Goal: Task Accomplishment & Management: Use online tool/utility

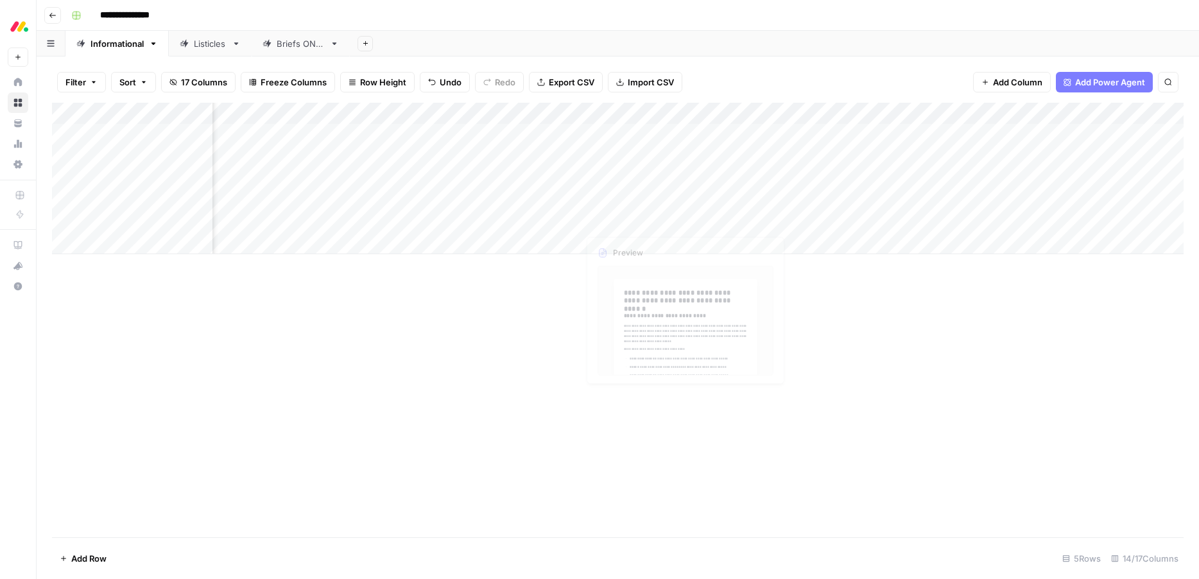
scroll to position [0, 558]
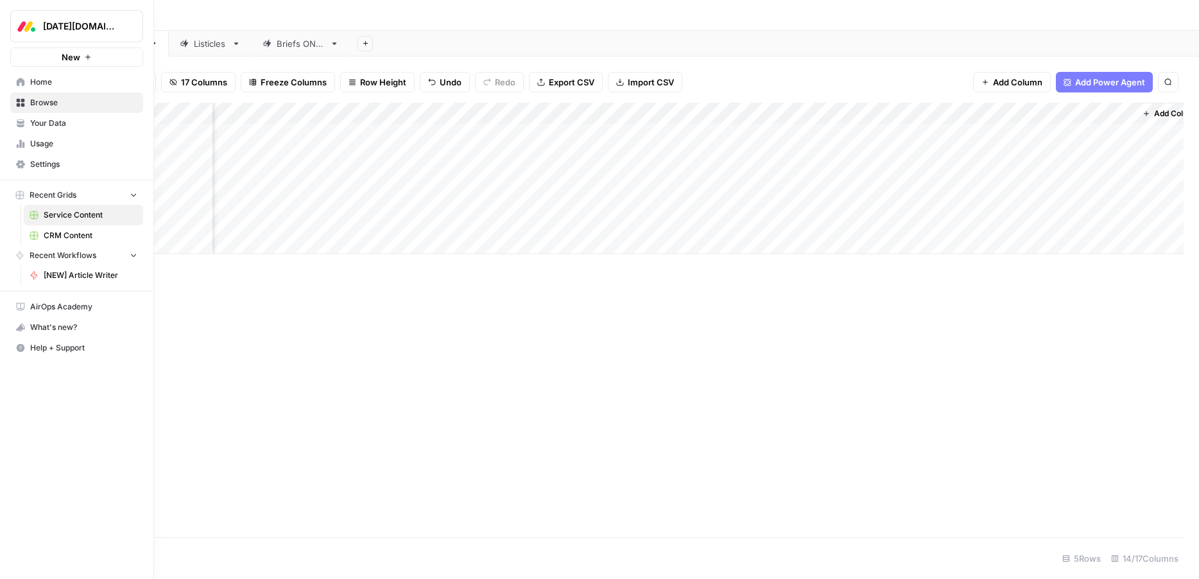
click at [33, 84] on span "Home" at bounding box center [83, 82] width 107 height 12
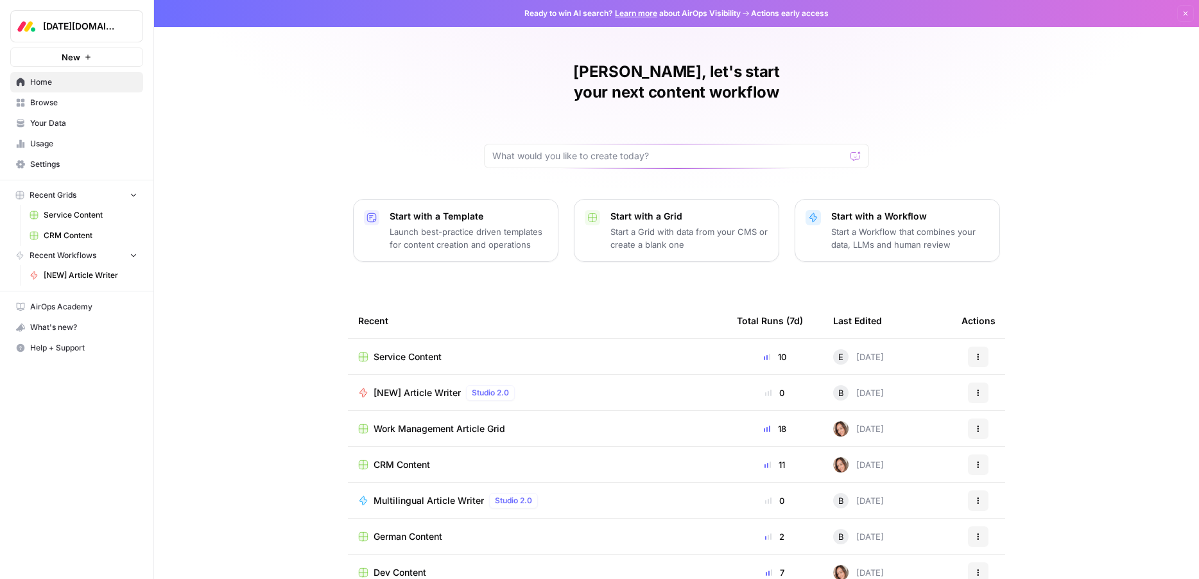
click at [41, 103] on span "Browse" at bounding box center [83, 103] width 107 height 12
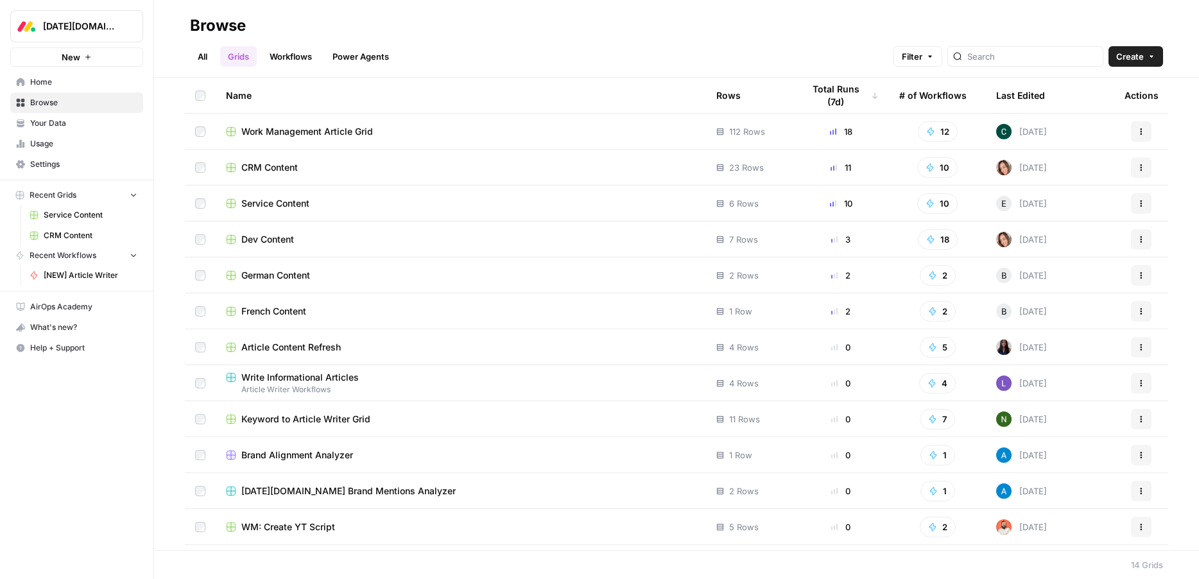
click at [274, 175] on td "CRM Content" at bounding box center [461, 167] width 490 height 35
click at [277, 169] on span "CRM Content" at bounding box center [269, 167] width 56 height 13
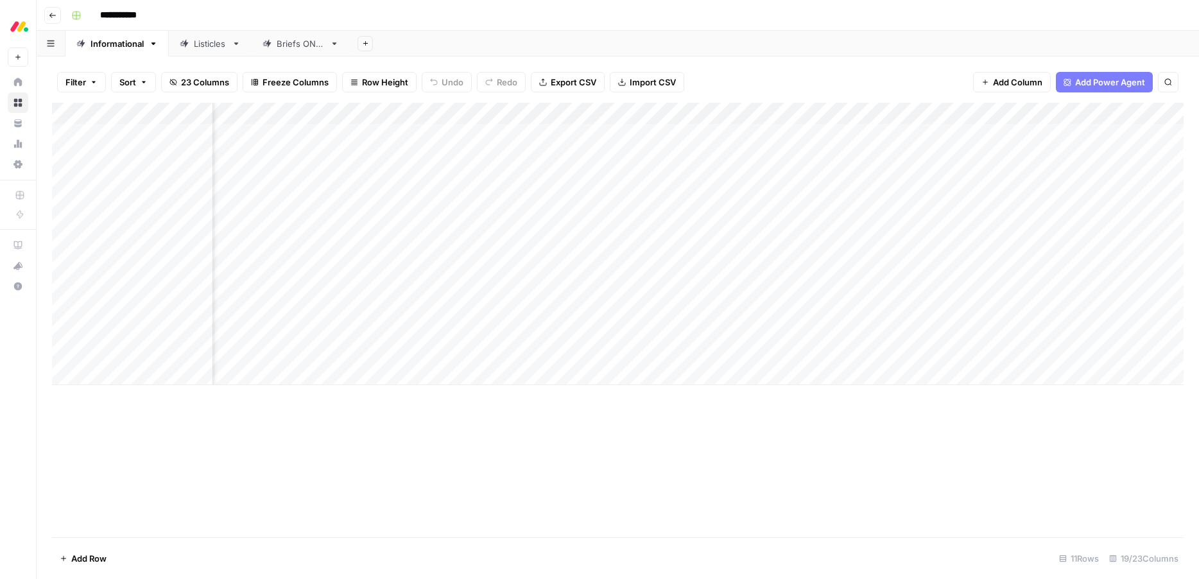
scroll to position [0, 413]
click at [910, 286] on div "Add Column" at bounding box center [618, 244] width 1132 height 282
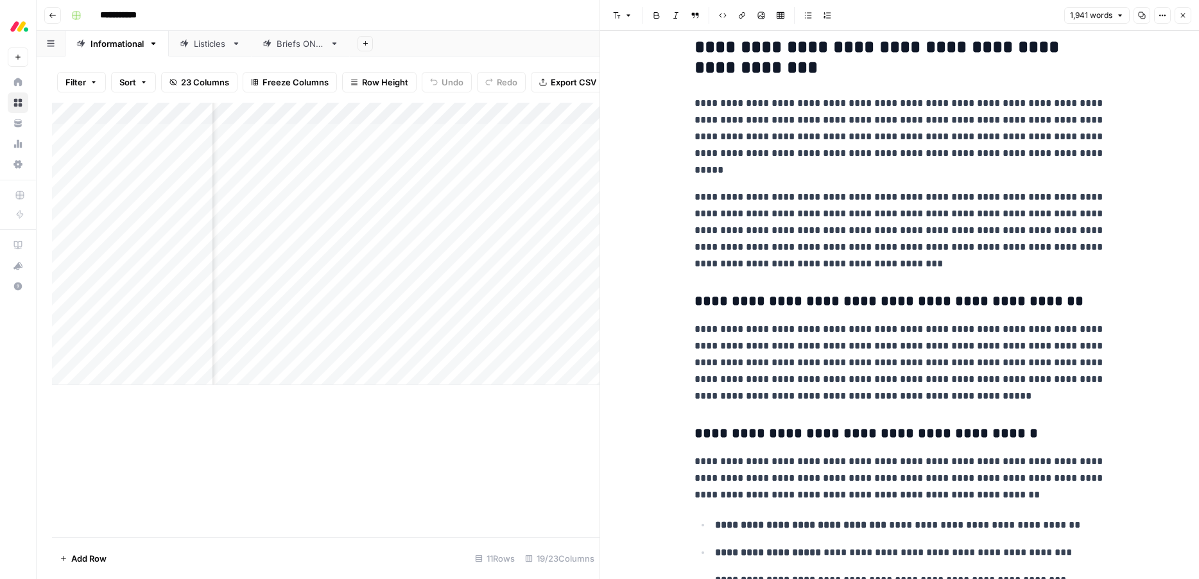
scroll to position [103, 0]
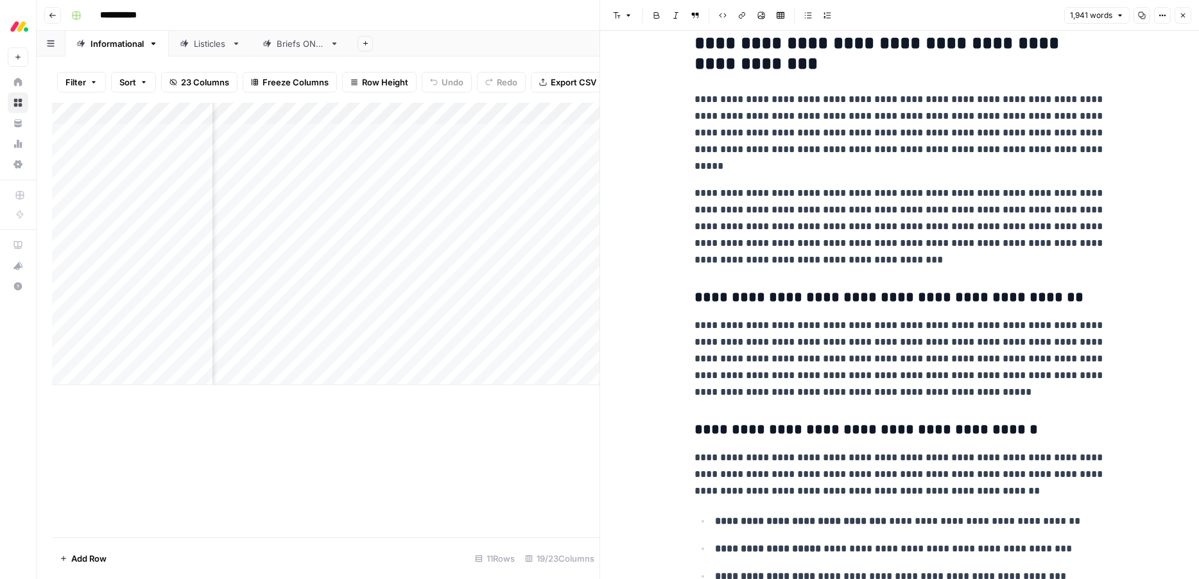
click at [789, 245] on p "**********" at bounding box center [900, 226] width 411 height 83
type input "[DATE] crm"
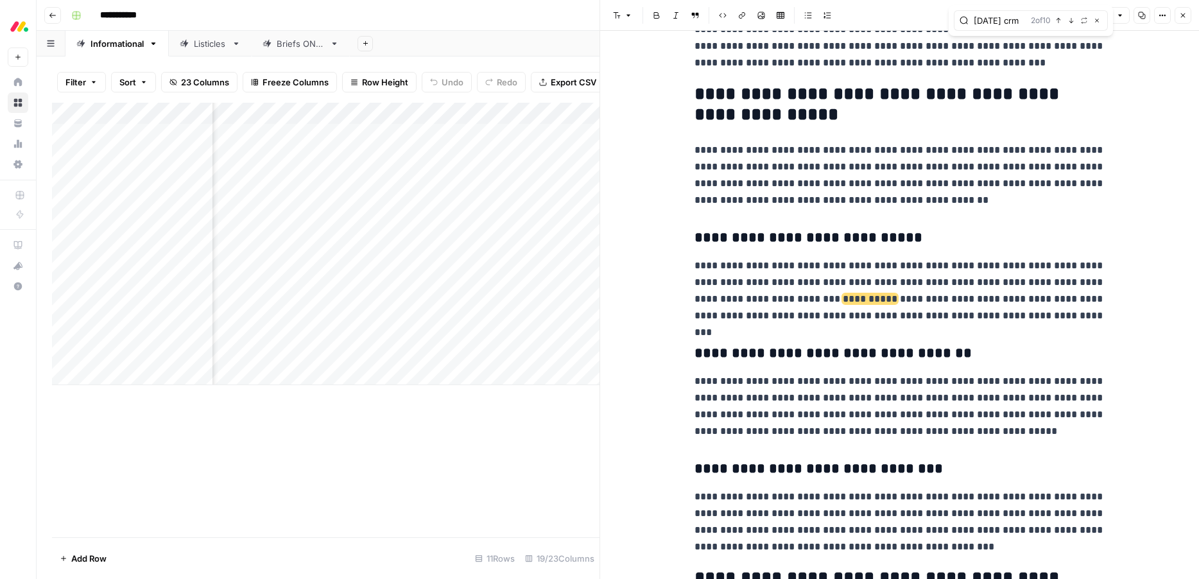
scroll to position [1626, 0]
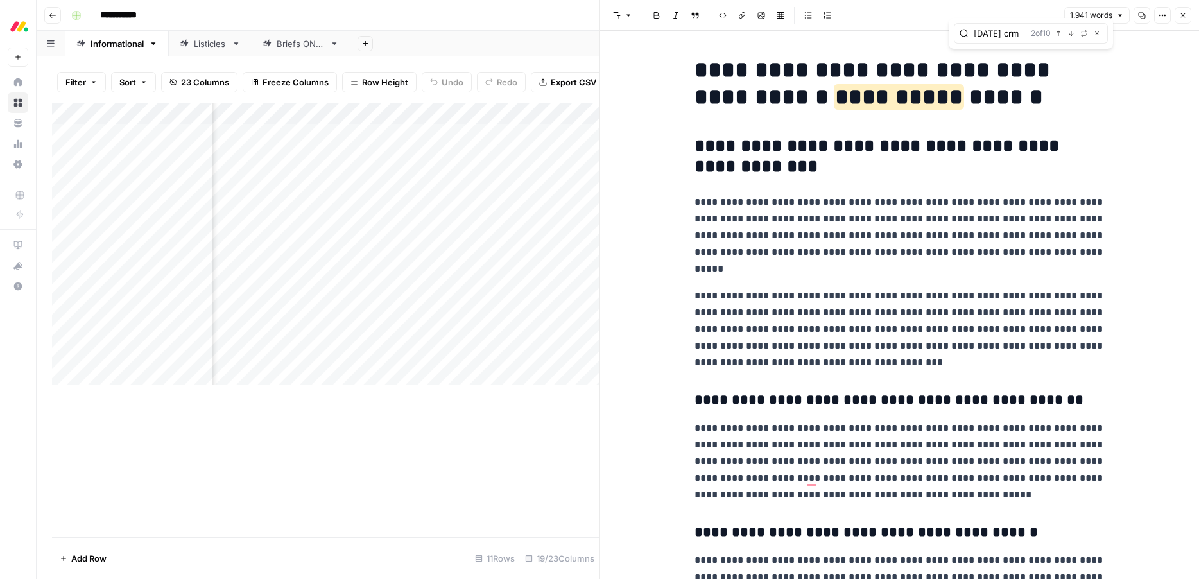
click at [1184, 15] on icon "button" at bounding box center [1183, 16] width 8 height 8
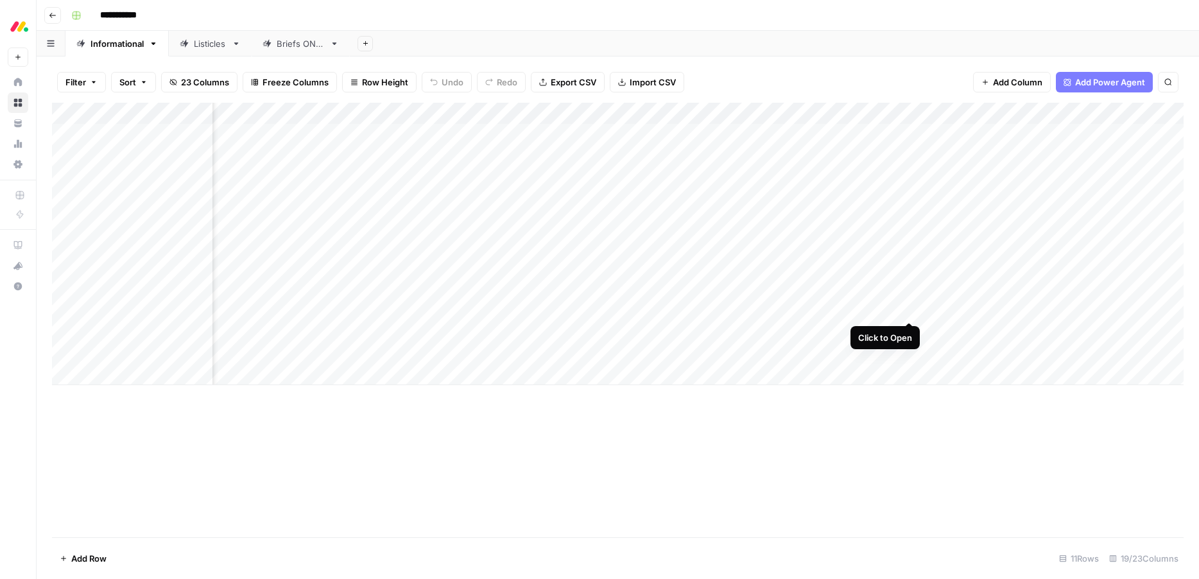
click at [908, 308] on div "Add Column" at bounding box center [618, 244] width 1132 height 282
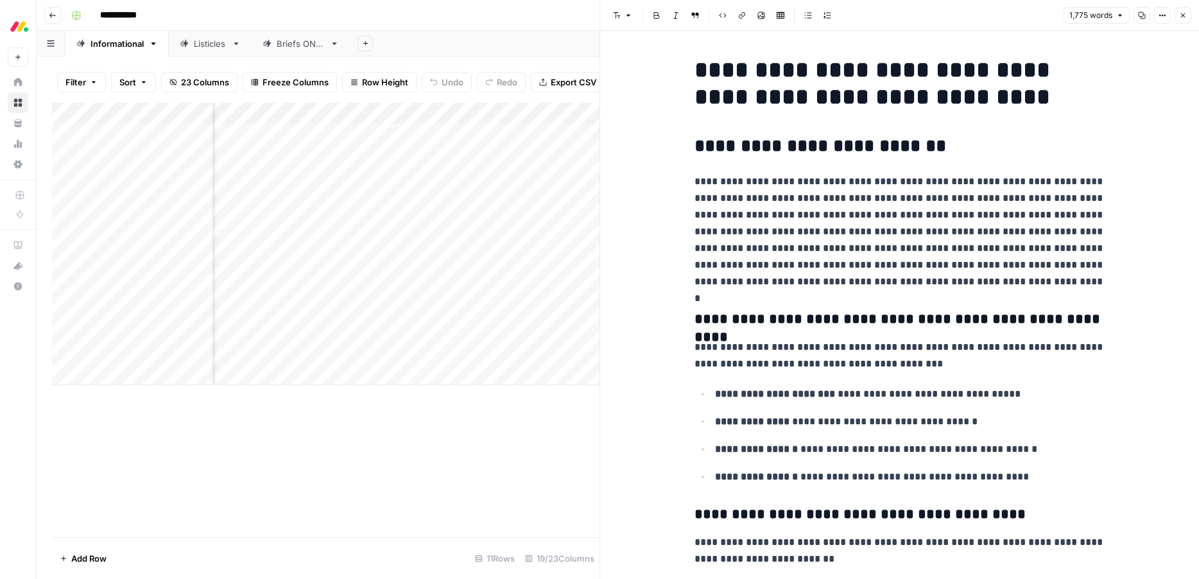
click at [906, 208] on p "**********" at bounding box center [900, 231] width 411 height 117
type input "[DATE] crm"
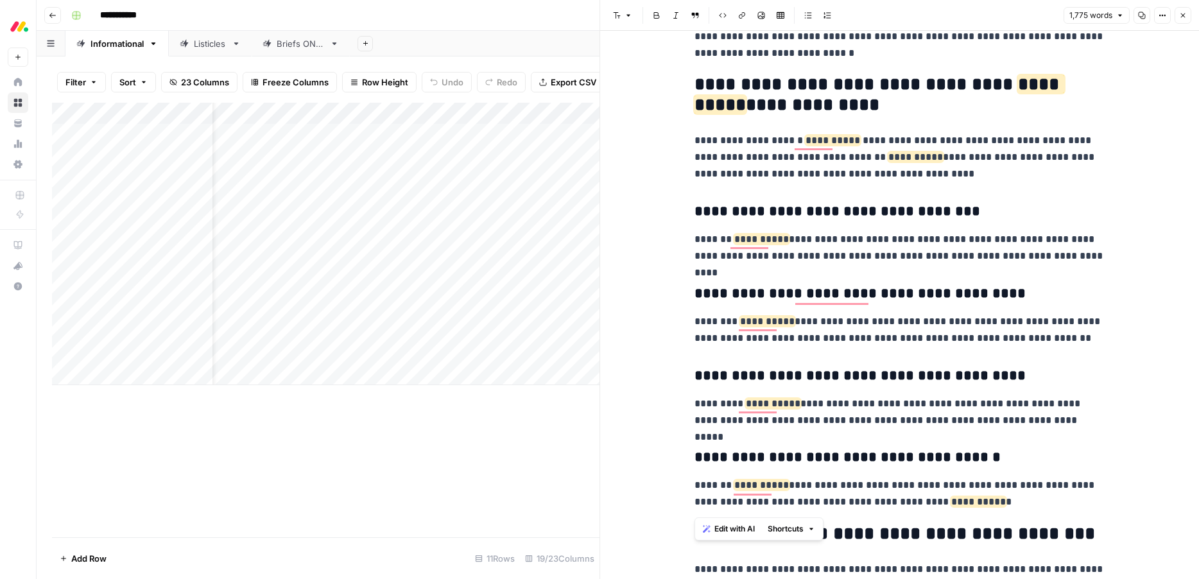
drag, startPoint x: 981, startPoint y: 410, endPoint x: 701, endPoint y: 213, distance: 342.3
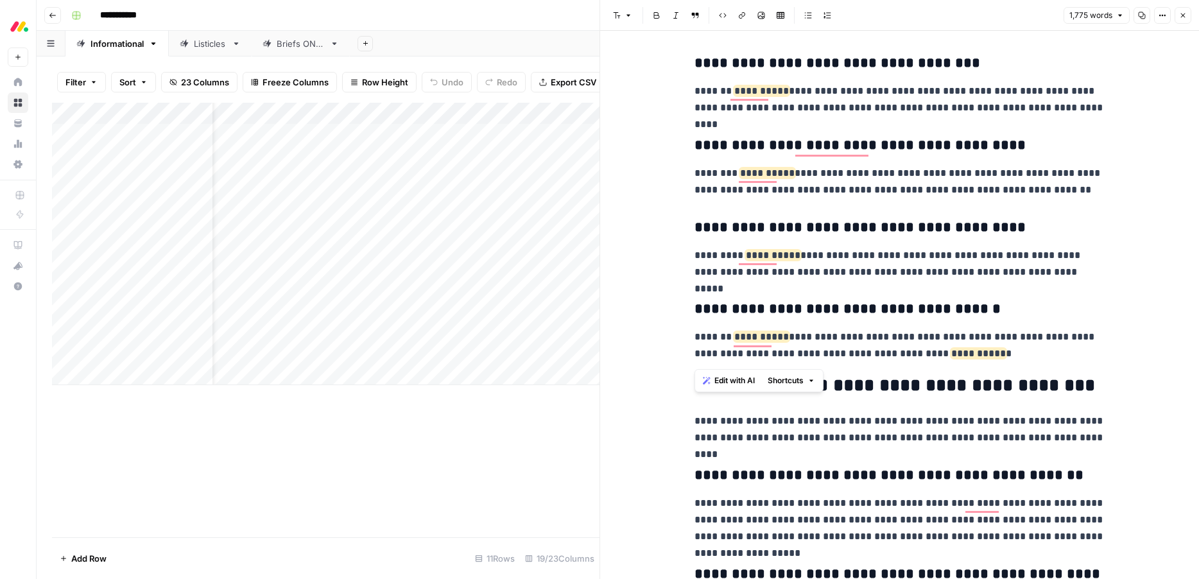
click at [743, 381] on span "Edit with AI" at bounding box center [735, 381] width 40 height 12
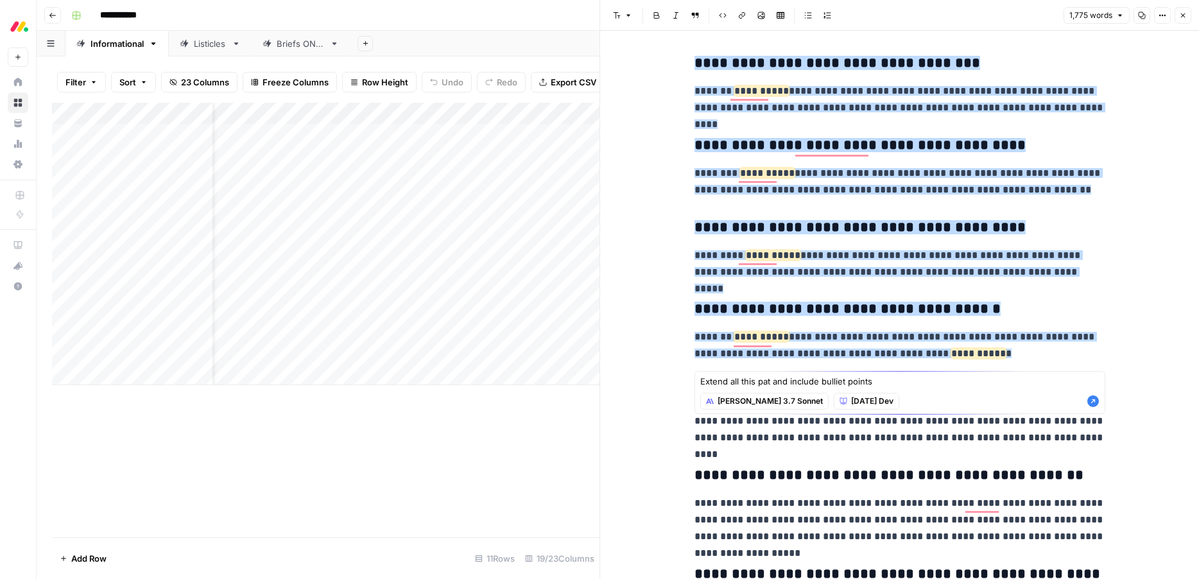
click at [835, 383] on textarea "Extend all this pat and include bulliet points" at bounding box center [899, 381] width 399 height 13
click at [837, 384] on textarea "Extend all this pat and include bulliet points" at bounding box center [899, 381] width 399 height 13
click at [863, 383] on textarea "Extend all this pat and include bulet points" at bounding box center [899, 381] width 399 height 13
click at [832, 382] on textarea "Extend all this pat and include bulet points" at bounding box center [899, 381] width 399 height 13
click at [871, 384] on textarea "Extend all this pat and include bulet points" at bounding box center [899, 381] width 399 height 13
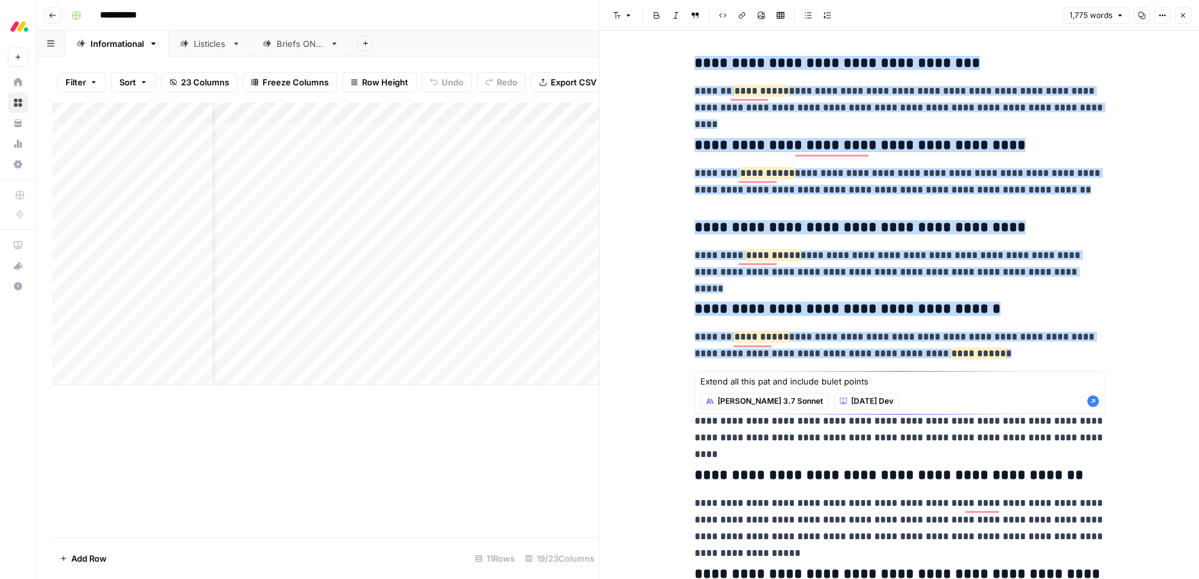
click at [831, 379] on textarea "Extend all this pat and include bulet points" at bounding box center [899, 381] width 399 height 13
click at [833, 384] on textarea "Extend all this pat and include bulet points" at bounding box center [899, 381] width 399 height 13
click at [883, 381] on textarea "Extend all this pat and include bullet points" at bounding box center [899, 381] width 399 height 13
click at [823, 381] on textarea "Extend all this pat and include bullet points" at bounding box center [899, 381] width 399 height 13
type textarea "Extend all this pat and include bullet points"
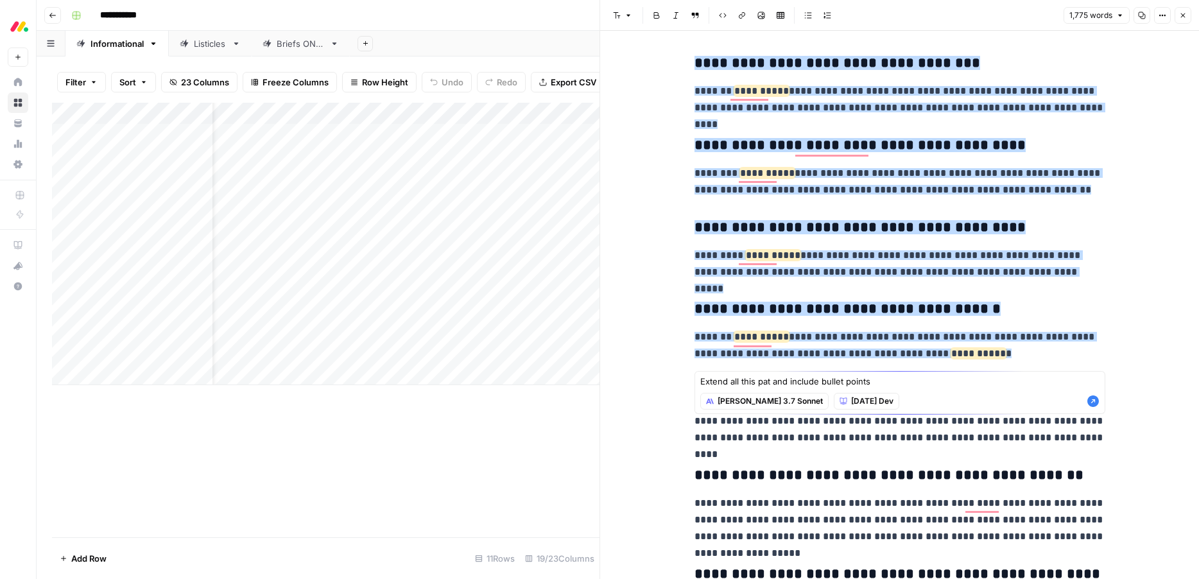
click at [976, 388] on div "Extend all this pat and include bullet points Extend all this pat and include b…" at bounding box center [900, 392] width 411 height 43
click at [888, 381] on textarea "Extend all this pat and include bullet points" at bounding box center [899, 381] width 399 height 13
click at [1094, 403] on icon "button" at bounding box center [1094, 401] width 12 height 12
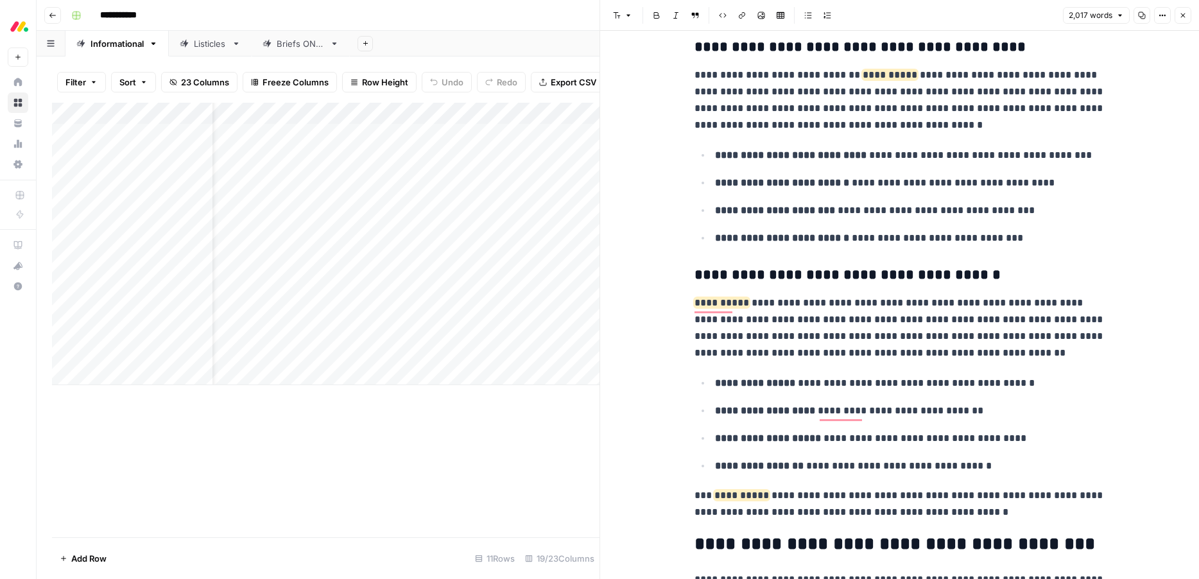
scroll to position [5006, 0]
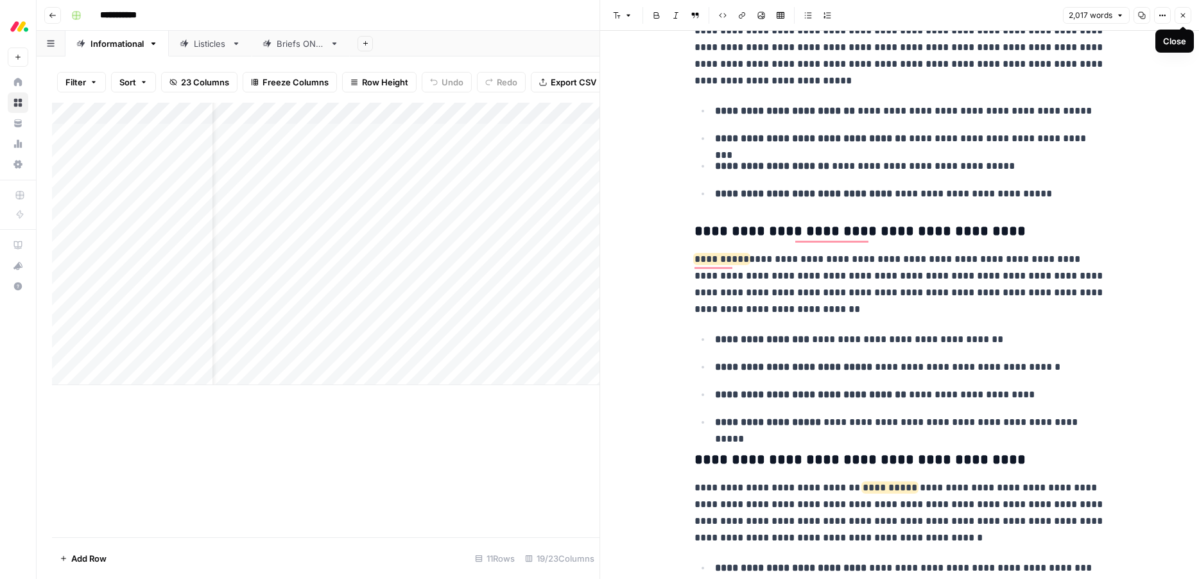
click at [1181, 13] on icon "button" at bounding box center [1183, 15] width 4 height 4
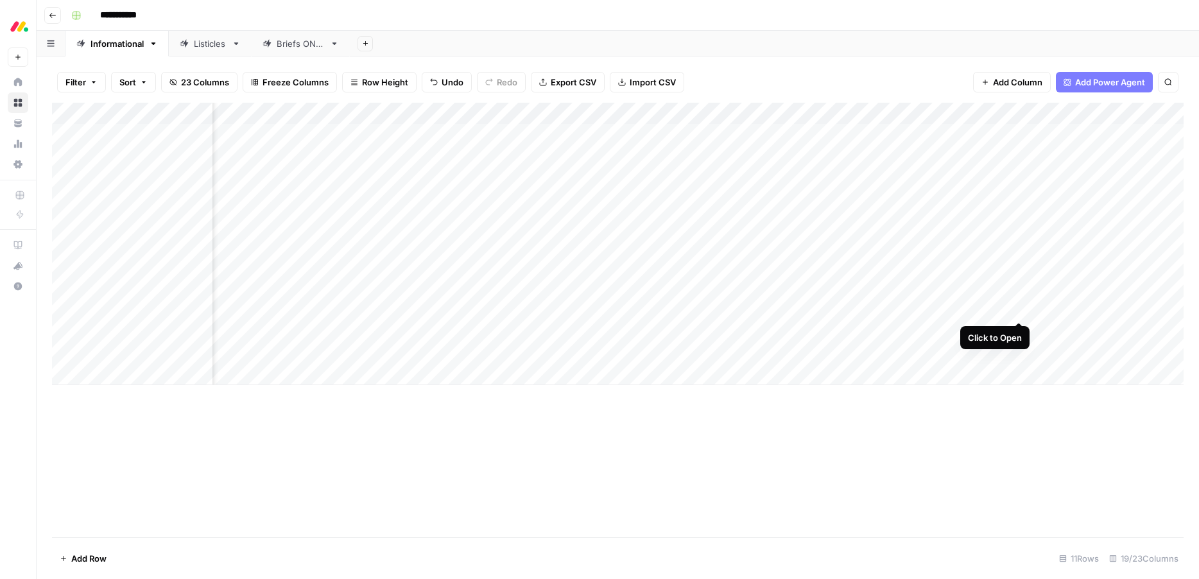
click at [1018, 308] on div "Add Column" at bounding box center [618, 244] width 1132 height 282
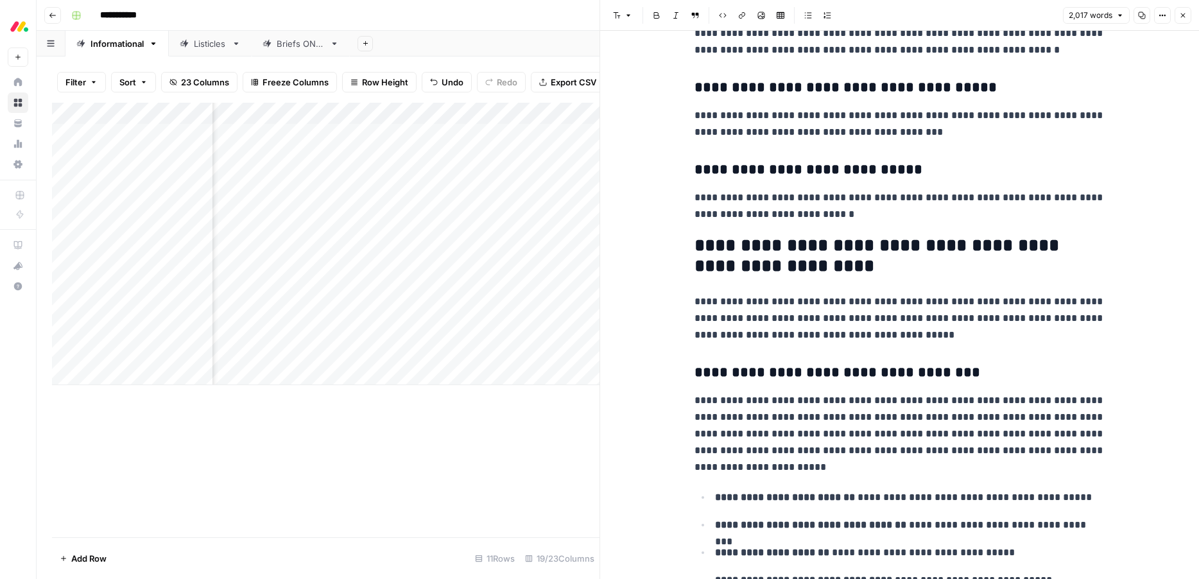
click at [1183, 19] on icon "button" at bounding box center [1183, 16] width 8 height 8
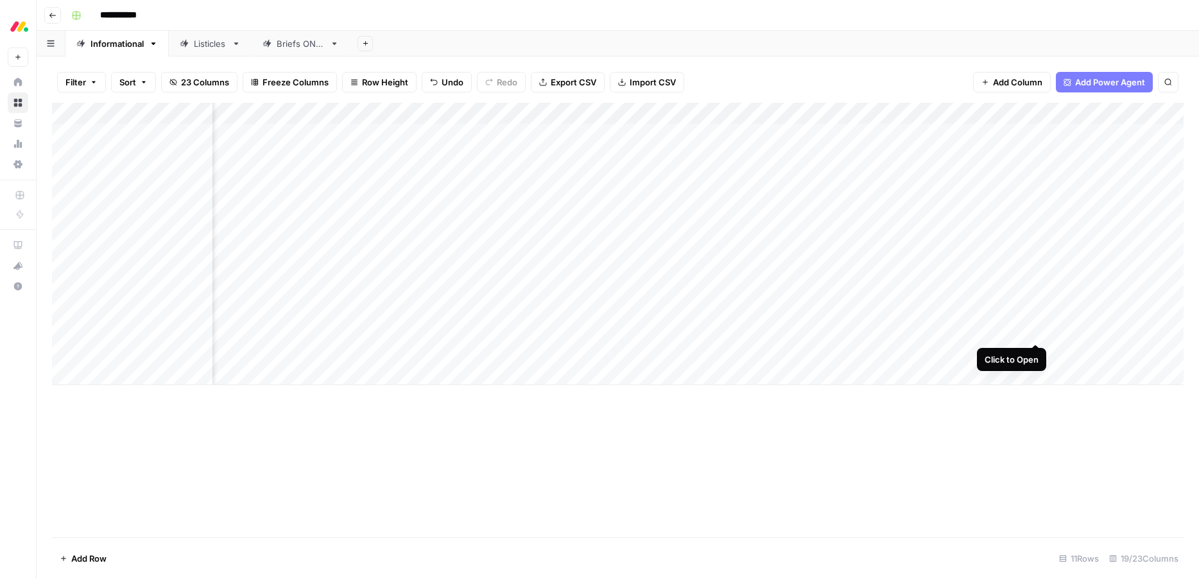
click at [1035, 331] on div "Add Column" at bounding box center [618, 244] width 1132 height 282
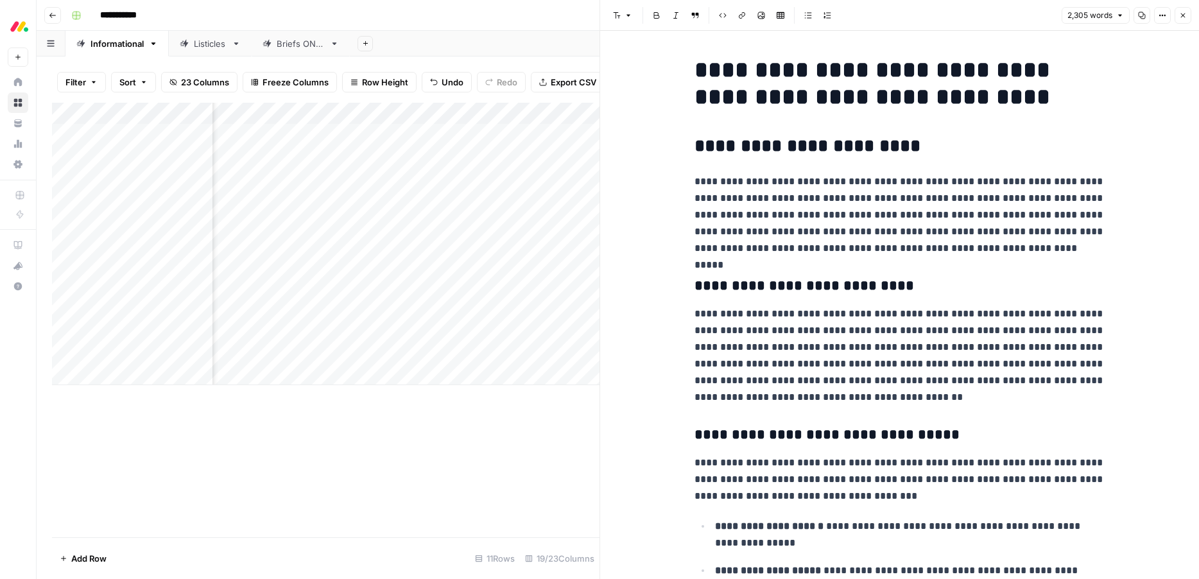
click at [893, 232] on p "**********" at bounding box center [900, 214] width 411 height 83
type input "[DATE] crm"
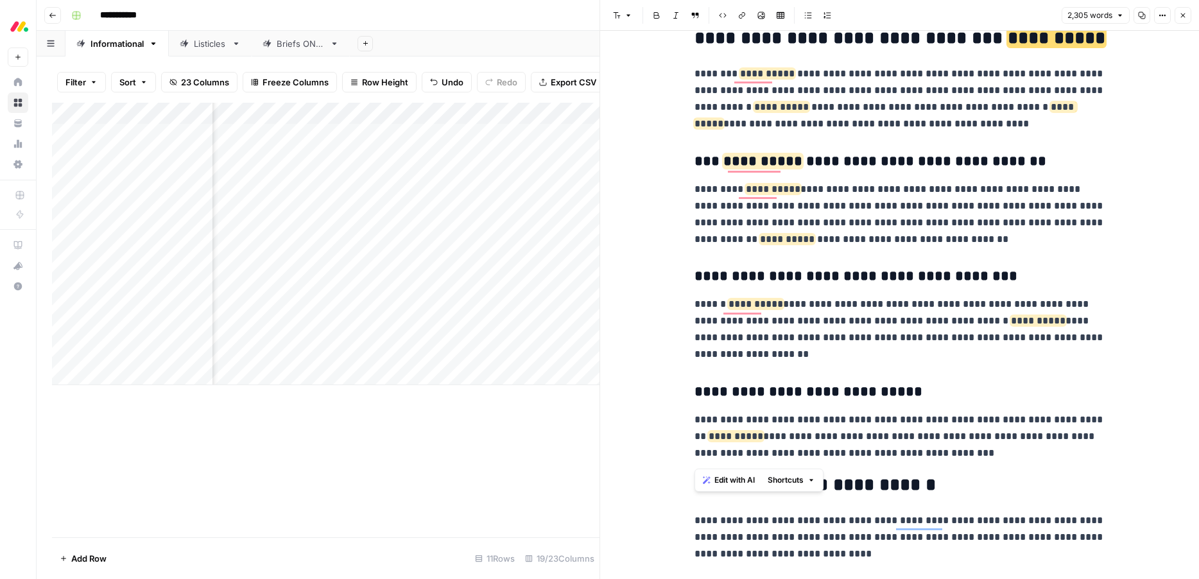
drag, startPoint x: 942, startPoint y: 397, endPoint x: 698, endPoint y: 166, distance: 335.6
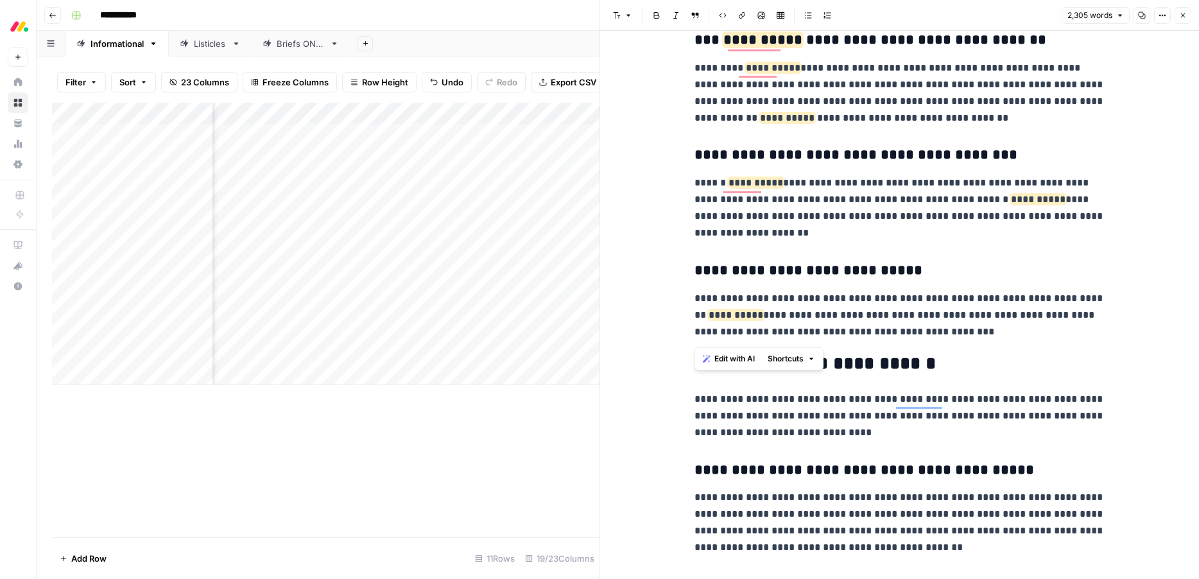
click at [733, 361] on span "Edit with AI" at bounding box center [735, 359] width 40 height 12
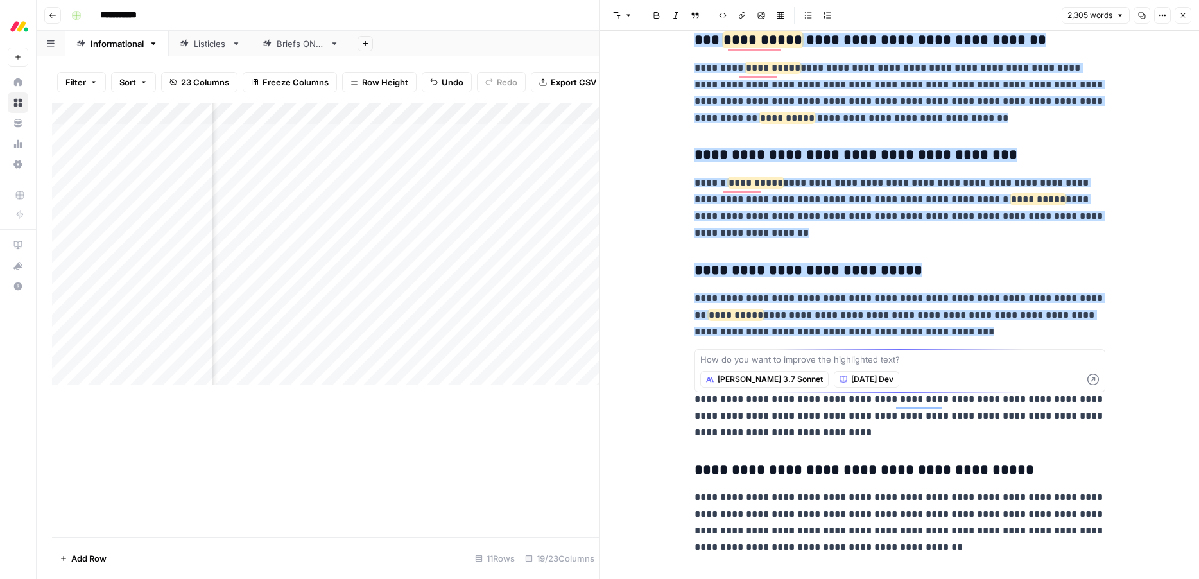
type textarea "S"
type textarea "Extend all this part and include bullet points"
click at [1097, 380] on icon "button" at bounding box center [1094, 380] width 12 height 12
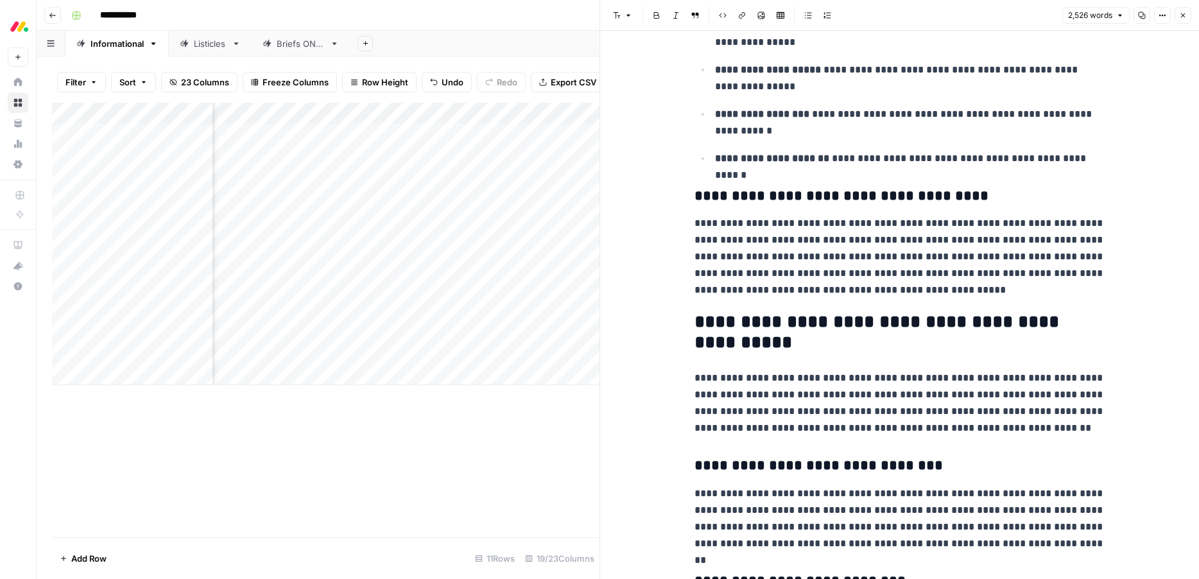
click at [892, 285] on p "**********" at bounding box center [900, 256] width 411 height 83
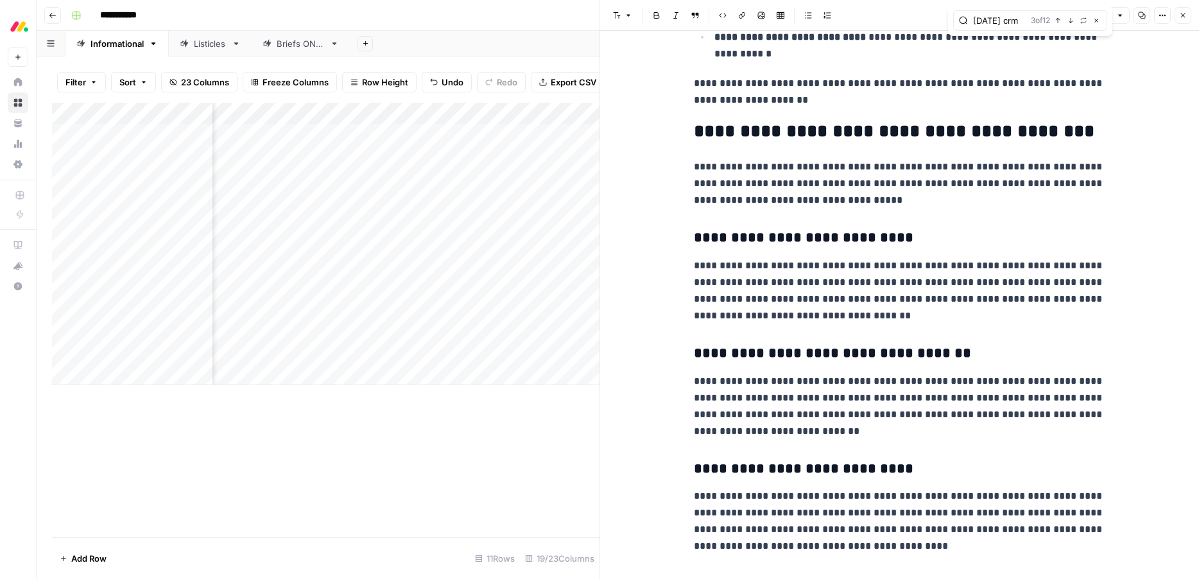
click at [1183, 17] on icon "button" at bounding box center [1183, 16] width 8 height 8
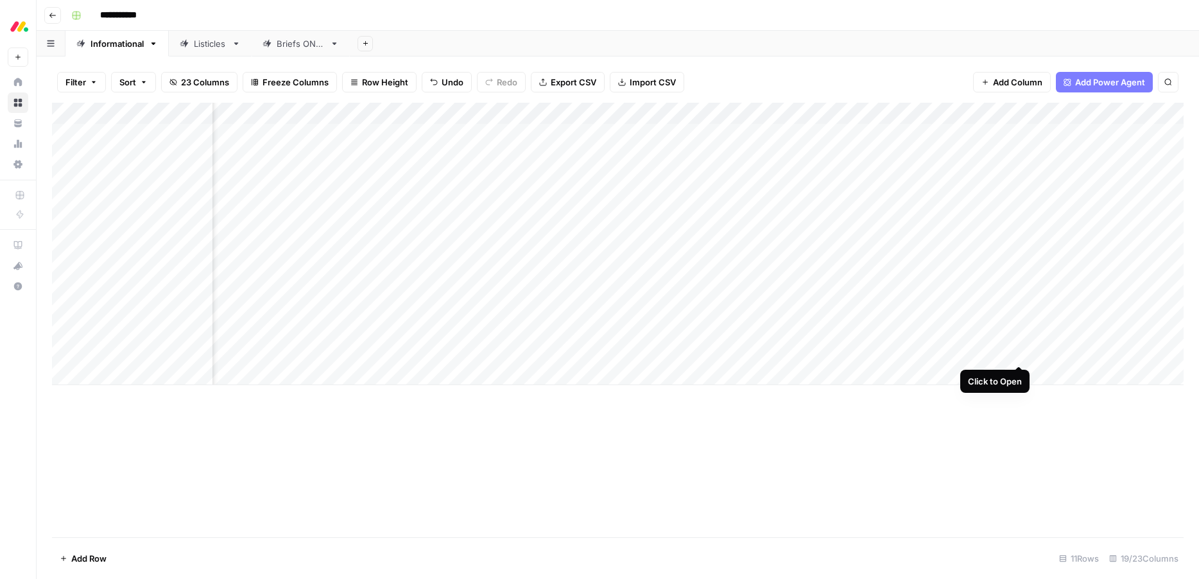
click at [1018, 352] on div "Add Column" at bounding box center [618, 244] width 1132 height 282
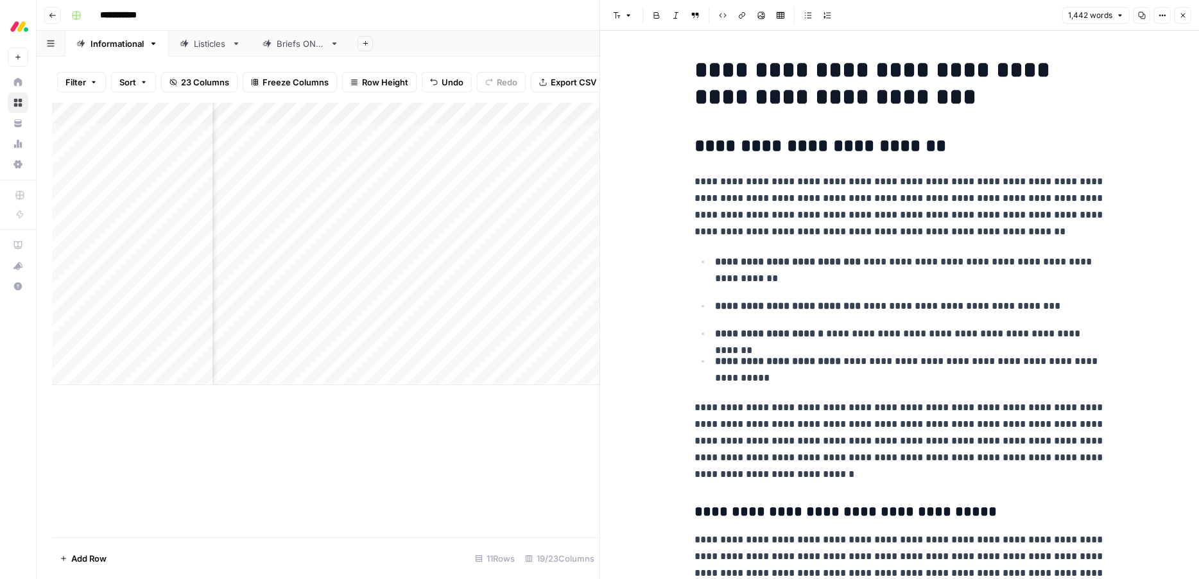
click at [915, 231] on p "**********" at bounding box center [900, 206] width 411 height 67
type input "[DATE] crm"
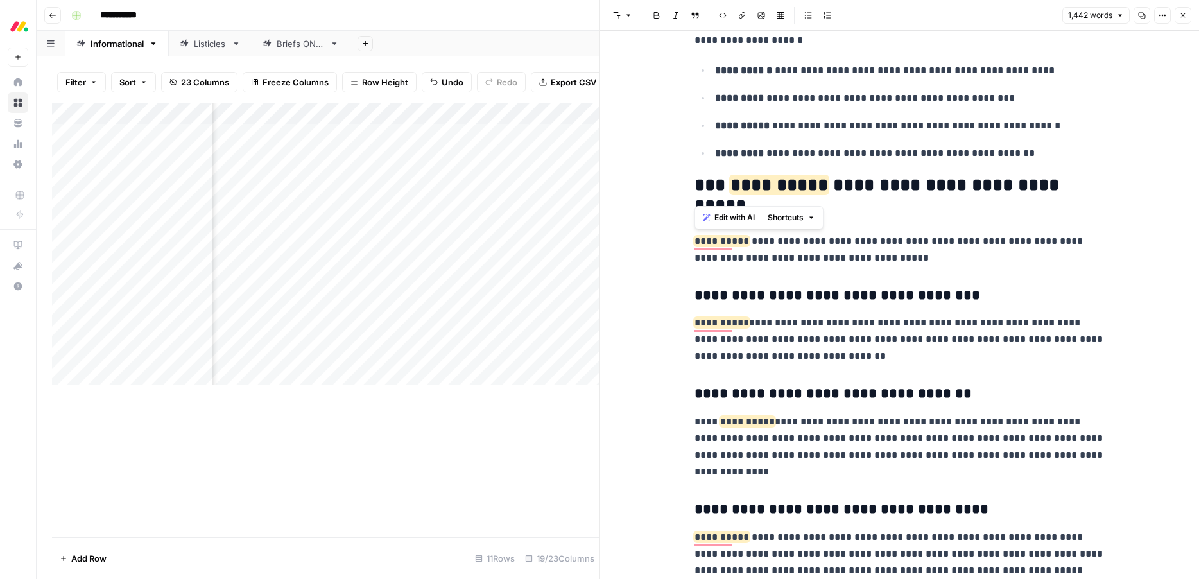
drag, startPoint x: 976, startPoint y: 467, endPoint x: 707, endPoint y: 239, distance: 352.6
click at [683, 245] on div "**********" at bounding box center [899, 305] width 599 height 548
click at [731, 215] on span "Edit with AI" at bounding box center [735, 218] width 40 height 12
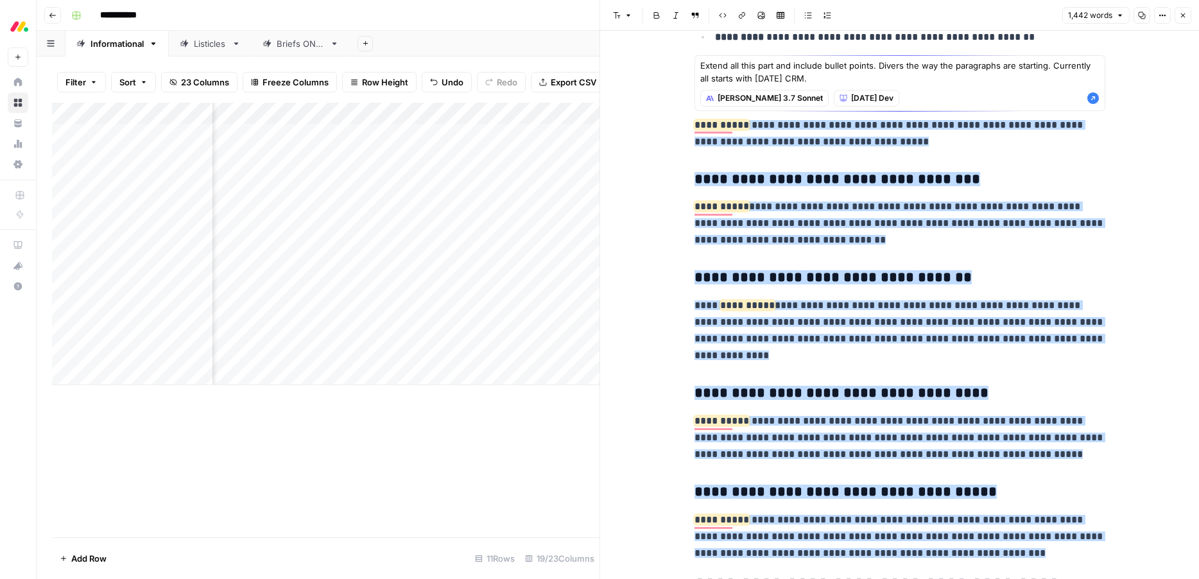
type textarea "Extend all this part and include bullet points. Divers the way the paragraphs a…"
click at [1093, 96] on icon "button" at bounding box center [1094, 98] width 12 height 12
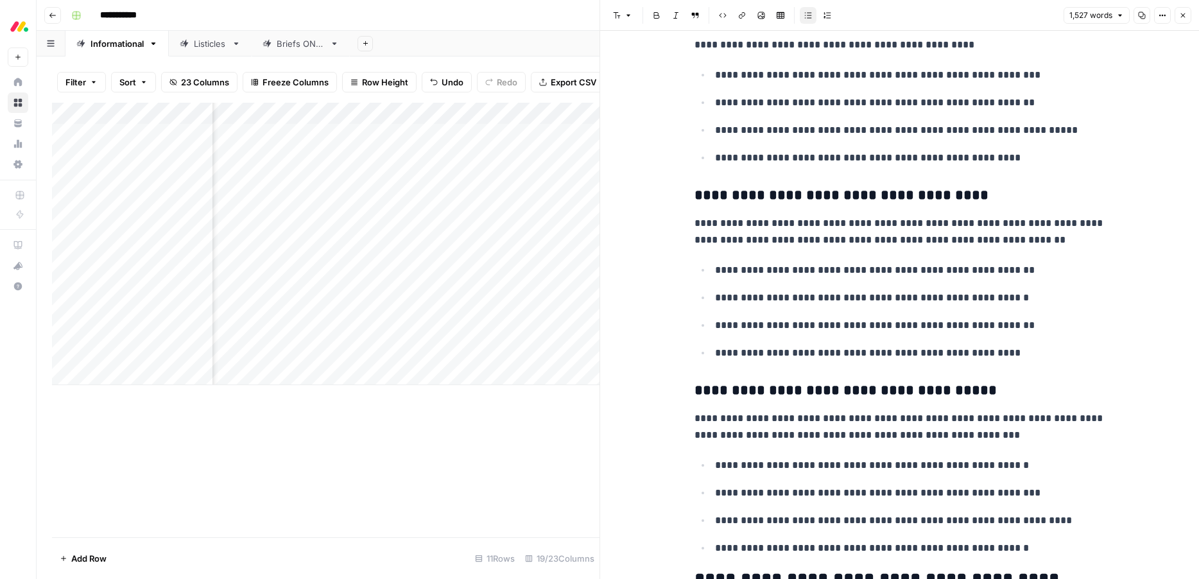
scroll to position [3528, 0]
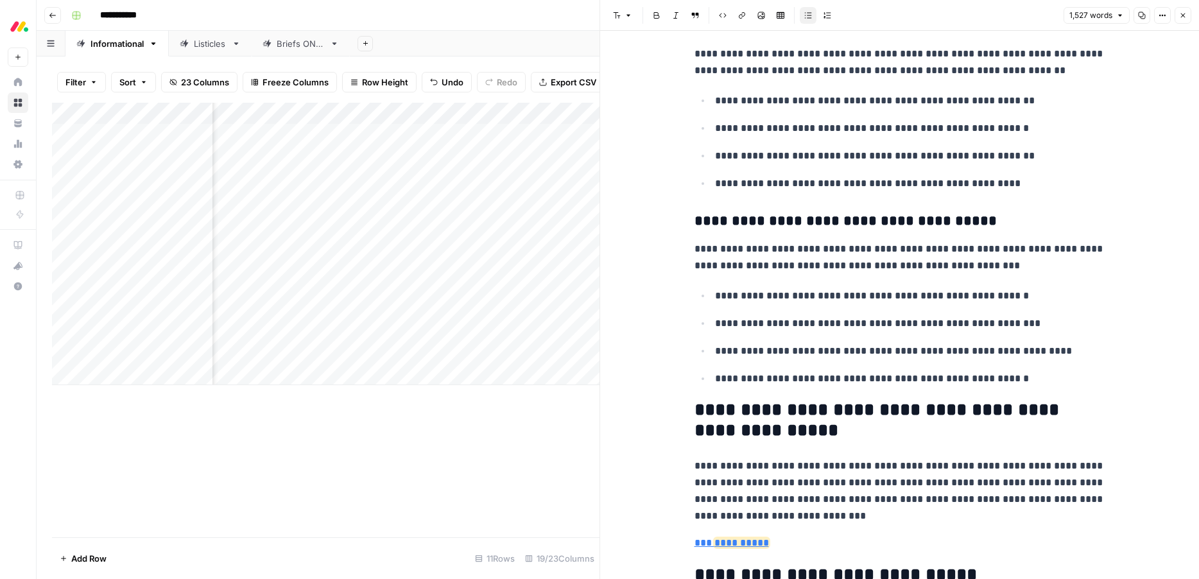
click at [883, 164] on p "**********" at bounding box center [910, 156] width 390 height 17
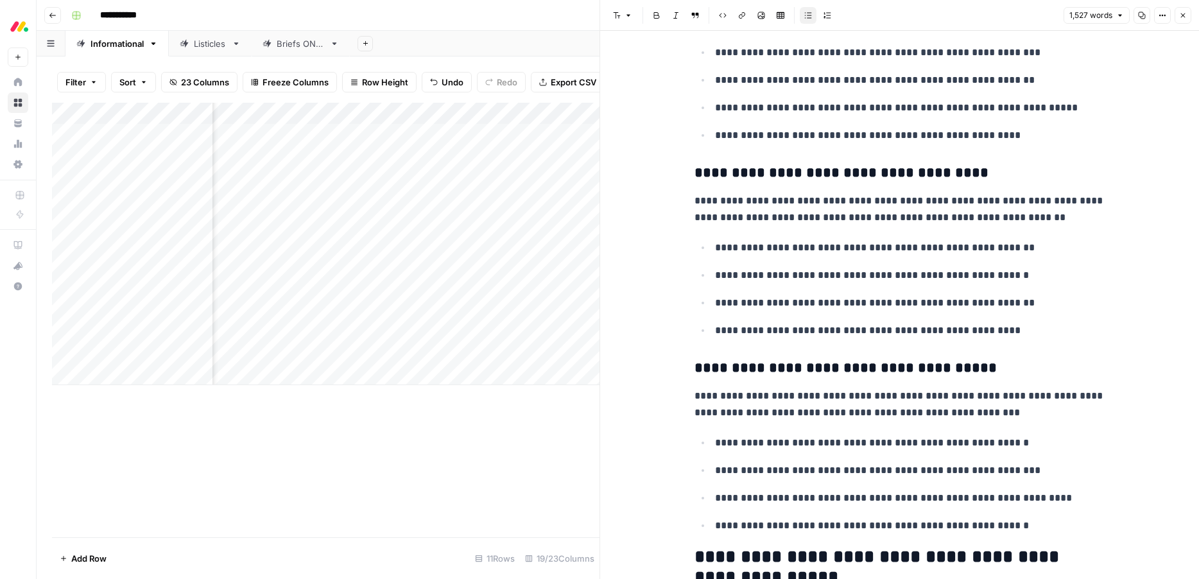
click at [1005, 21] on input "[DATE] crm" at bounding box center [1002, 20] width 57 height 13
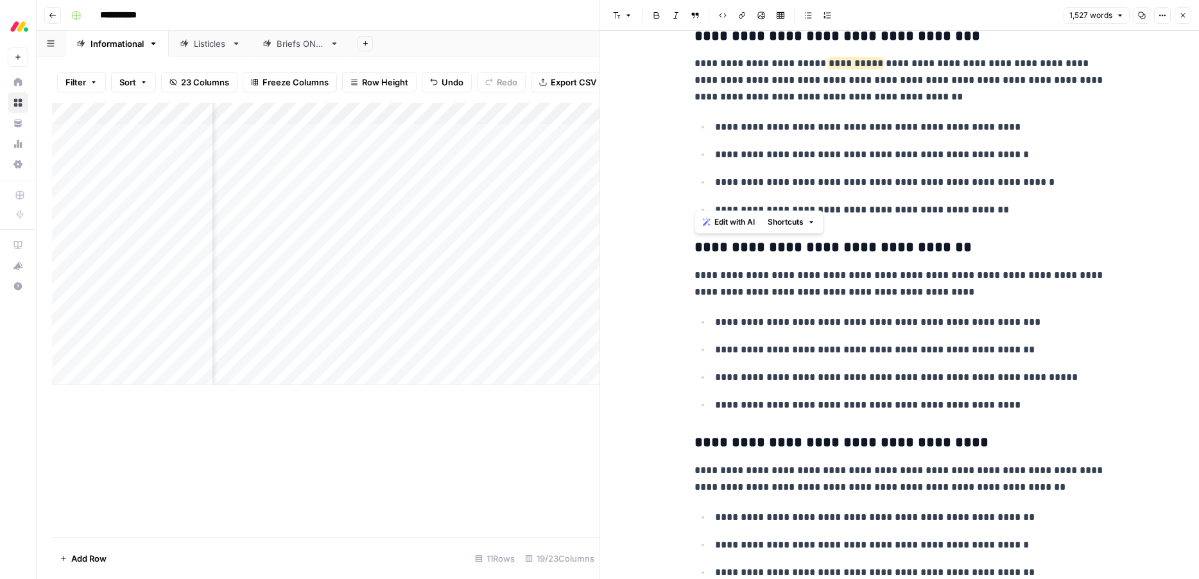
drag, startPoint x: 1014, startPoint y: 399, endPoint x: 699, endPoint y: 252, distance: 347.8
click at [733, 225] on span "Edit with AI" at bounding box center [735, 222] width 40 height 12
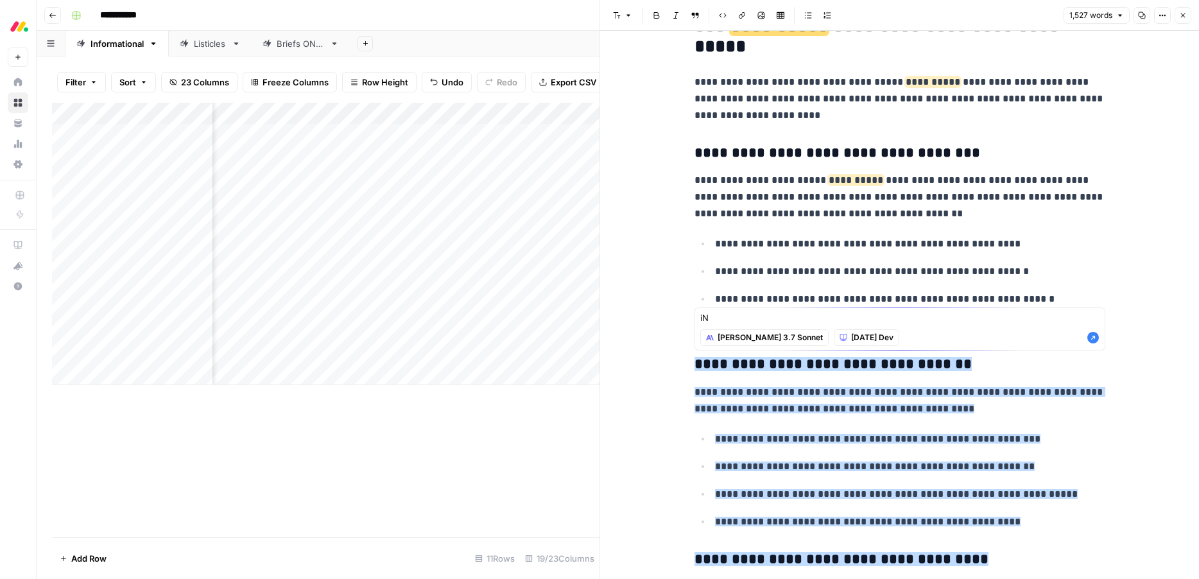
type textarea "i"
click at [706, 317] on textarea "inclide the brand name" at bounding box center [899, 317] width 399 height 13
click at [805, 318] on textarea "Include the brand name" at bounding box center [899, 317] width 399 height 13
type textarea "Include the brand name ([DATE] CRM) where relevant. 2-3 times."
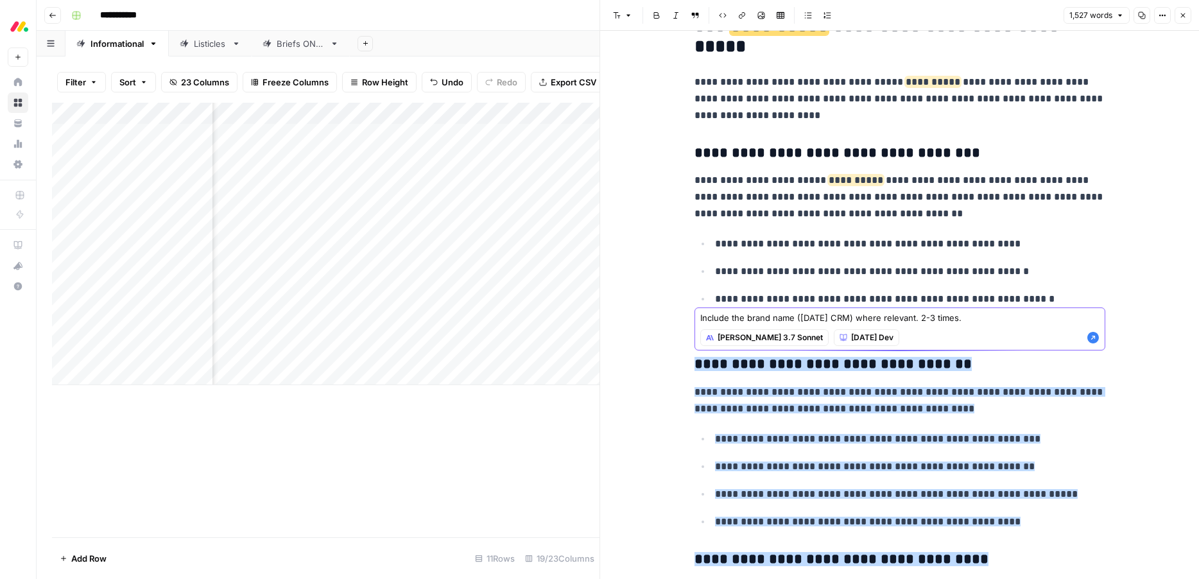
click at [1094, 338] on icon "button" at bounding box center [1094, 338] width 12 height 12
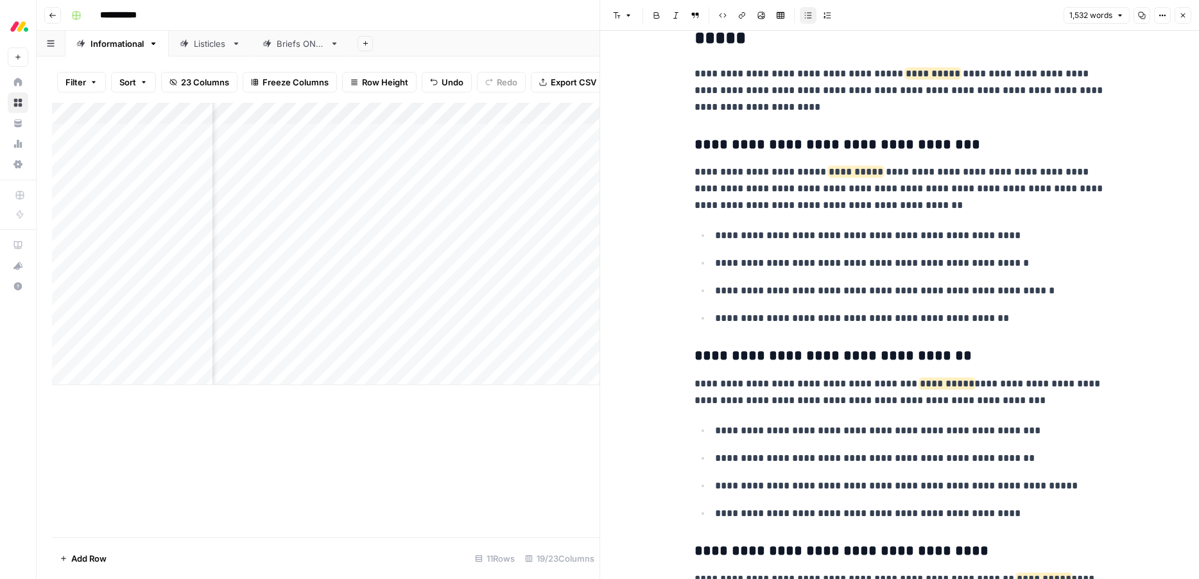
scroll to position [3279, 0]
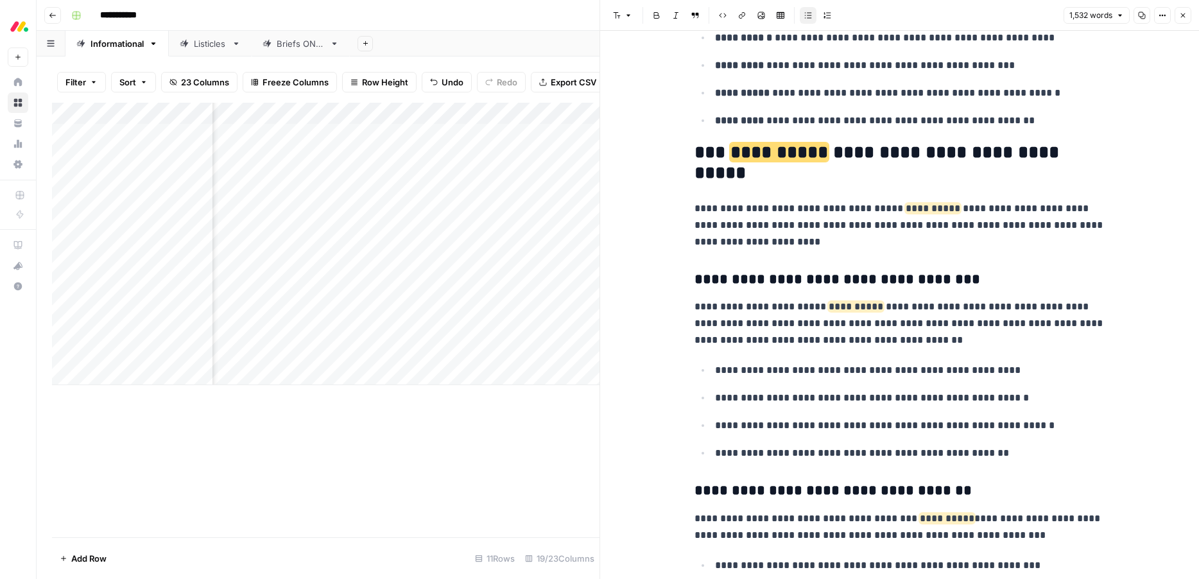
click at [962, 204] on p "**********" at bounding box center [900, 225] width 411 height 50
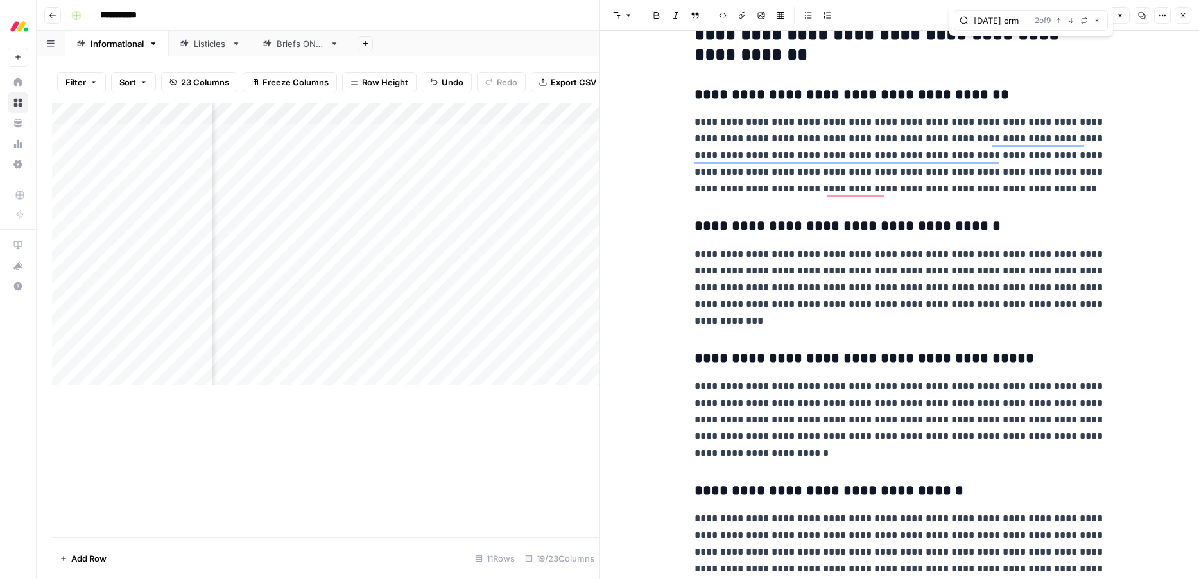
click at [1184, 17] on icon "button" at bounding box center [1183, 15] width 4 height 4
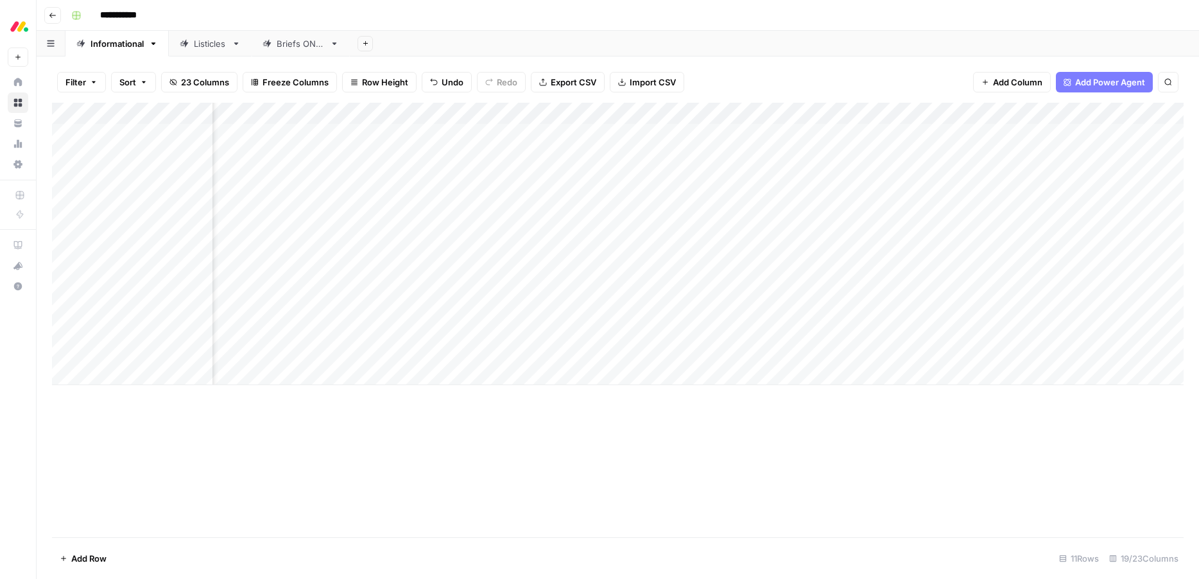
click at [867, 410] on div "Add Column" at bounding box center [618, 320] width 1132 height 435
click at [794, 352] on div "Add Column" at bounding box center [618, 244] width 1132 height 282
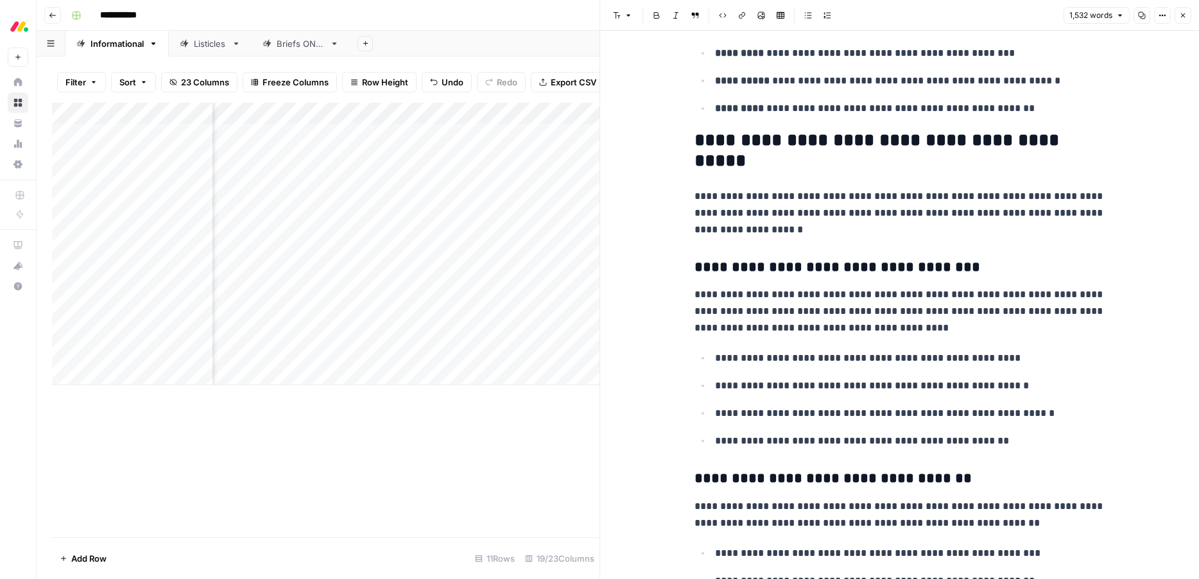
drag, startPoint x: 1184, startPoint y: 15, endPoint x: 1138, endPoint y: 66, distance: 68.6
click at [1184, 15] on icon "button" at bounding box center [1183, 16] width 8 height 8
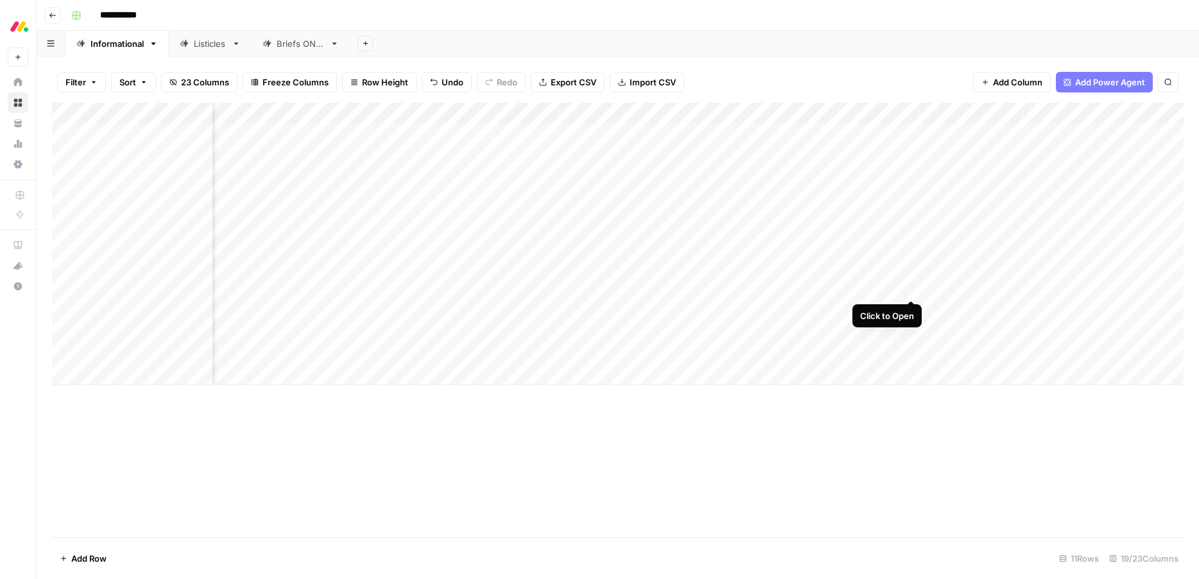
click at [908, 286] on div "Add Column" at bounding box center [618, 244] width 1132 height 282
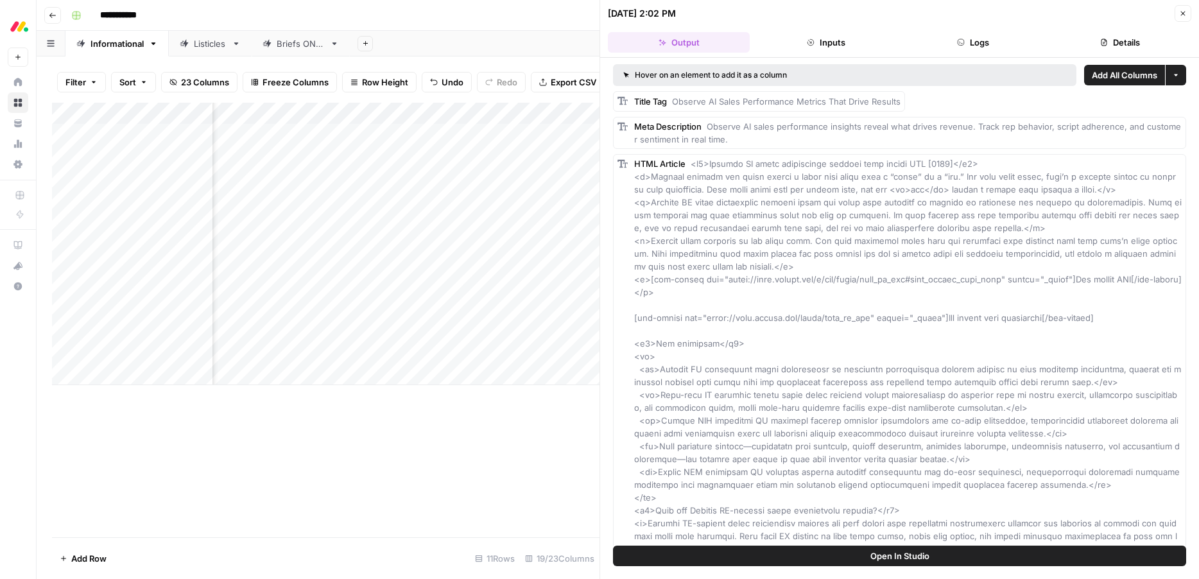
click at [1183, 13] on icon "button" at bounding box center [1183, 14] width 4 height 4
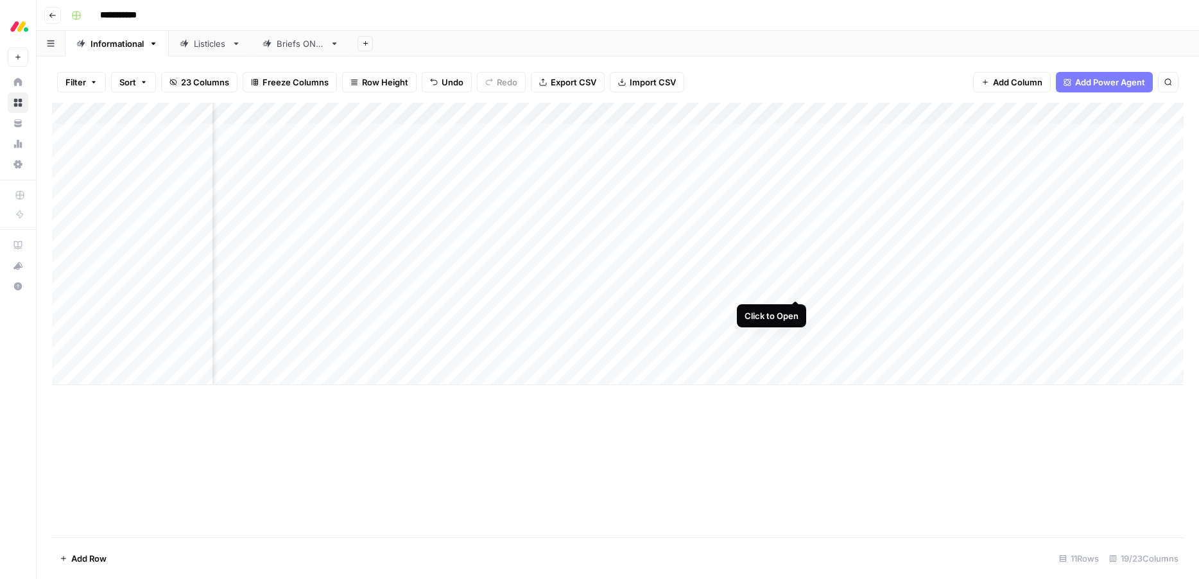
click at [795, 285] on div "Add Column" at bounding box center [618, 244] width 1132 height 282
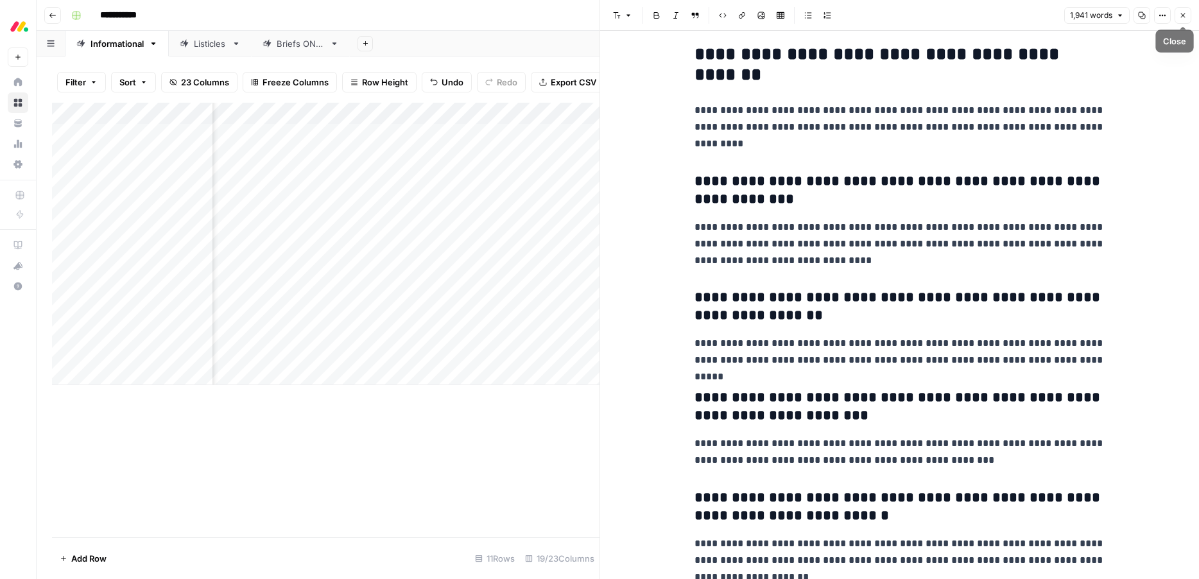
click at [1179, 15] on icon "button" at bounding box center [1183, 16] width 8 height 8
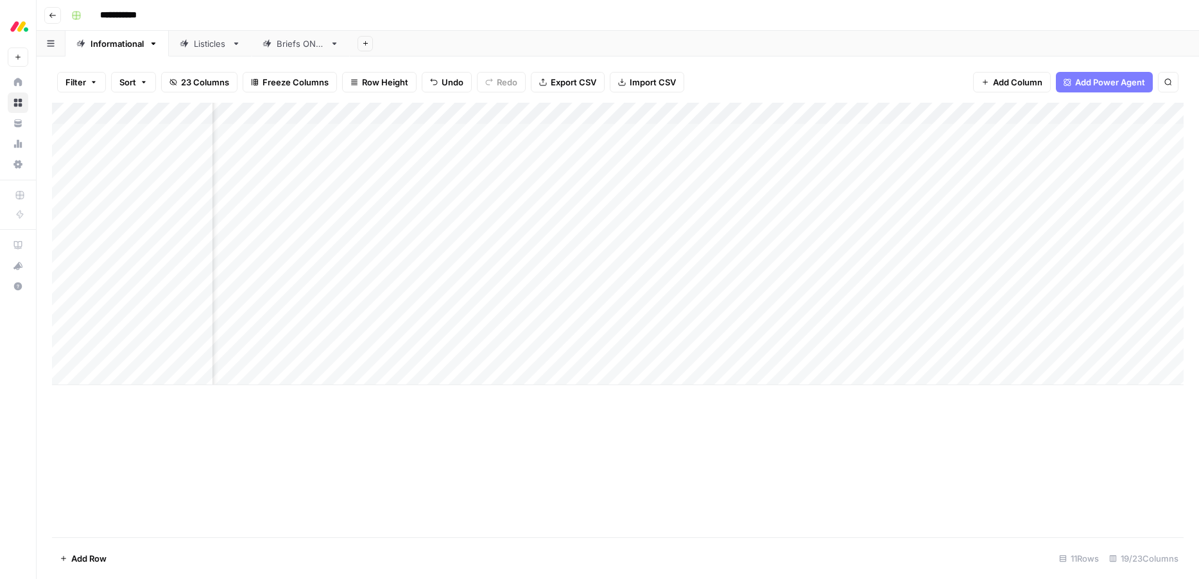
click at [630, 450] on div "Add Column" at bounding box center [618, 320] width 1132 height 435
click at [812, 136] on div "Add Column" at bounding box center [618, 244] width 1132 height 282
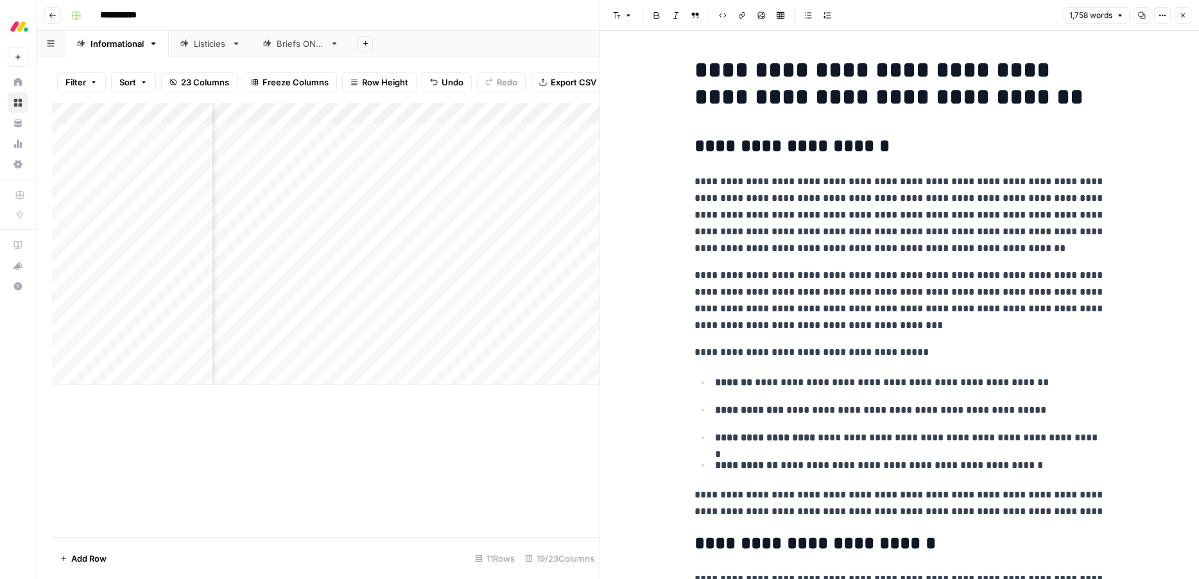
click at [848, 279] on p "**********" at bounding box center [900, 300] width 411 height 67
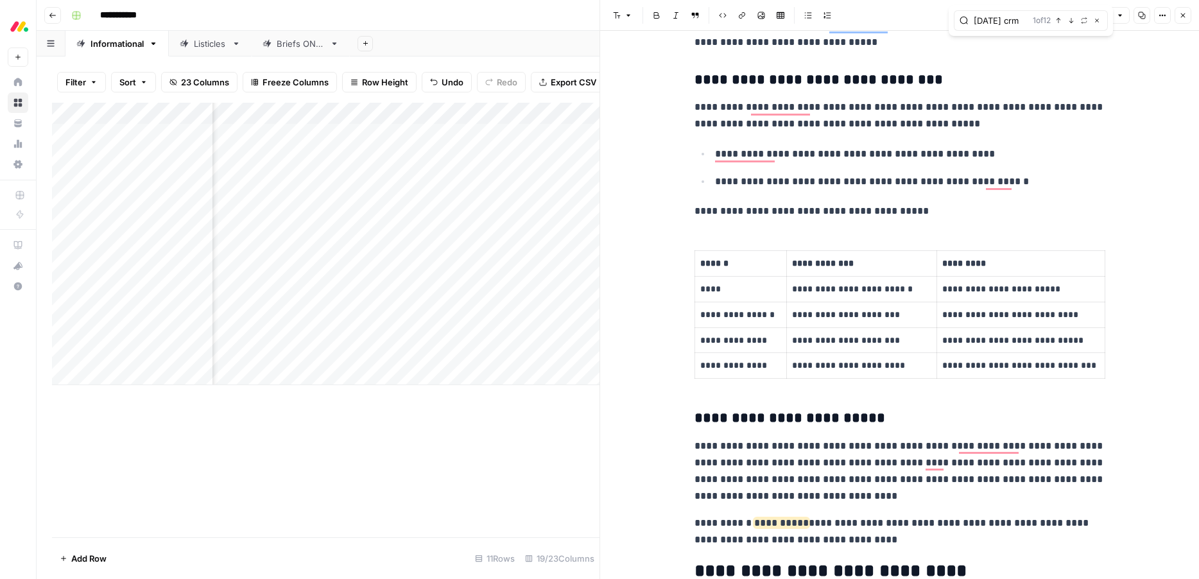
scroll to position [570, 0]
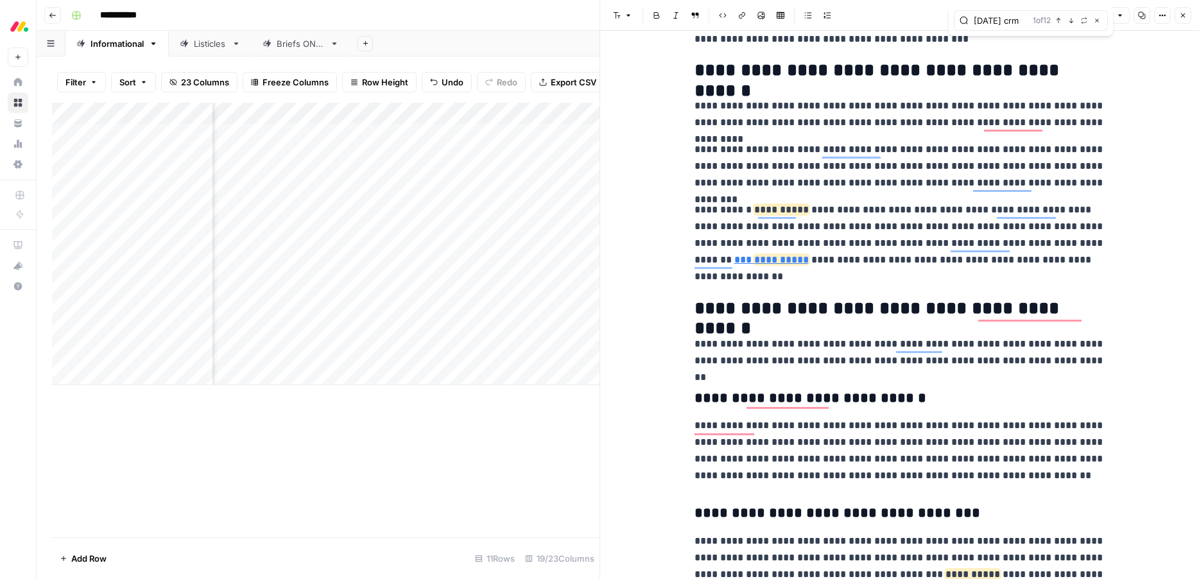
type input "[DATE] crm"
click at [1186, 13] on icon "button" at bounding box center [1183, 16] width 8 height 8
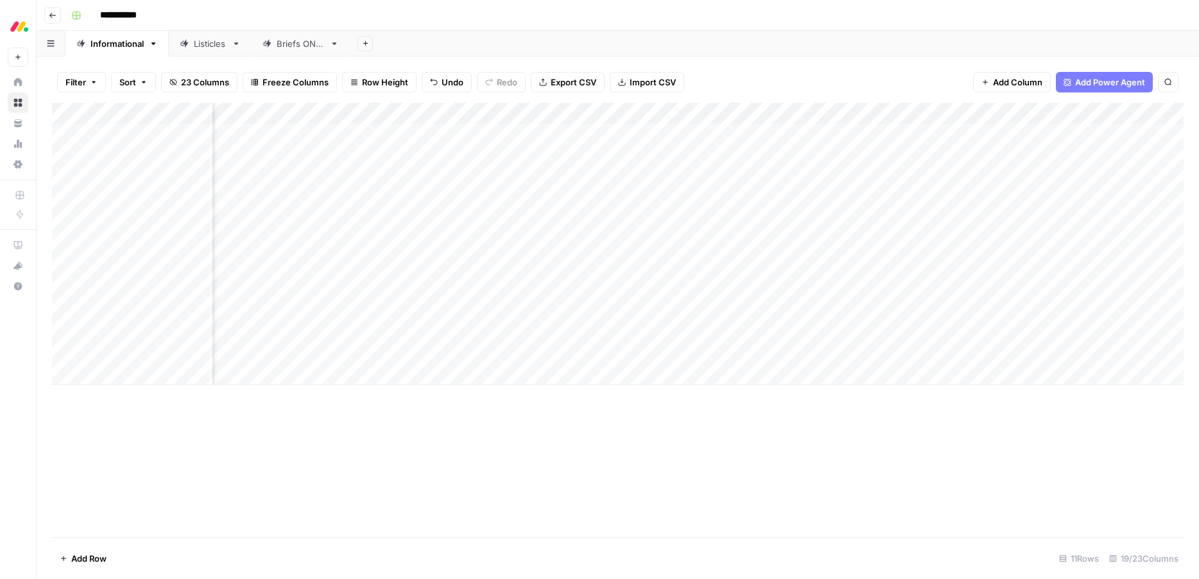
click at [751, 464] on div "Add Column" at bounding box center [618, 320] width 1132 height 435
